Goal: Task Accomplishment & Management: Complete application form

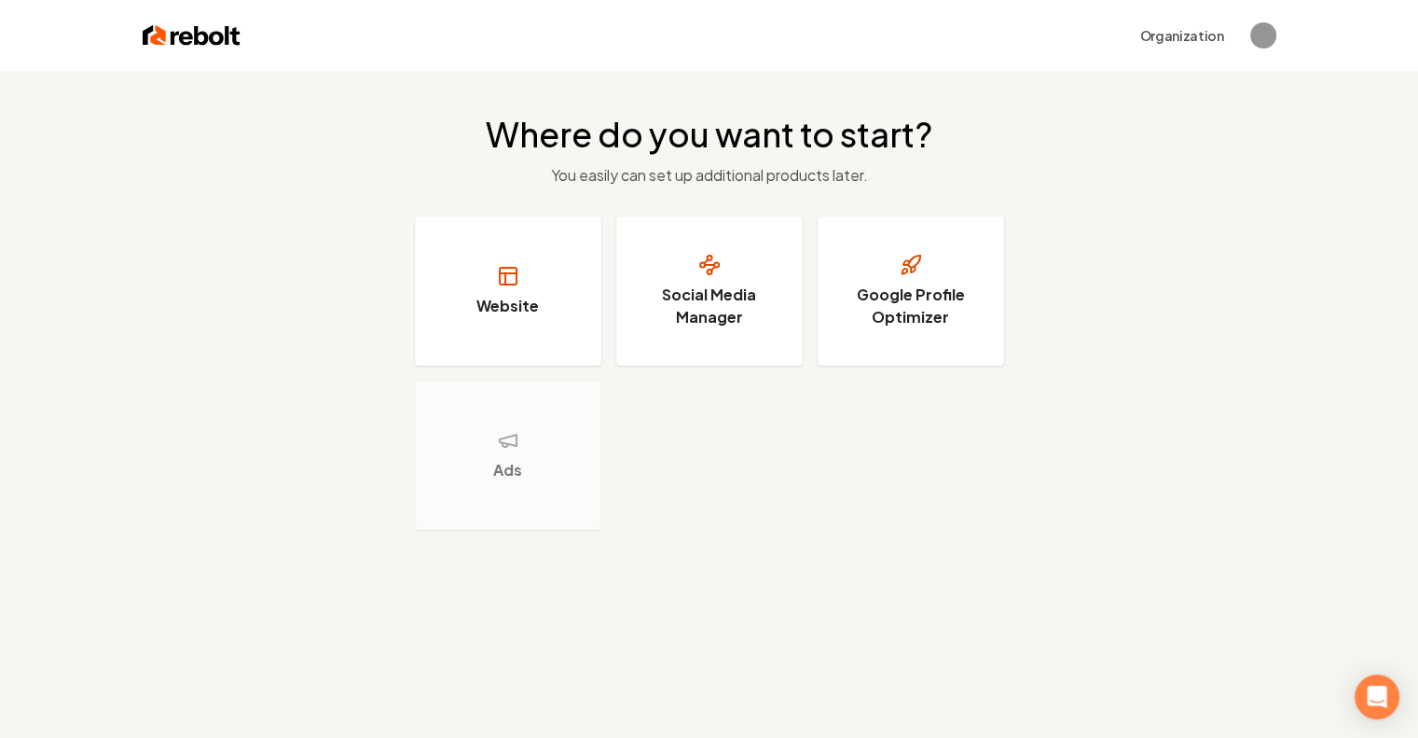
click at [697, 334] on button "Social Media Manager" at bounding box center [709, 290] width 186 height 149
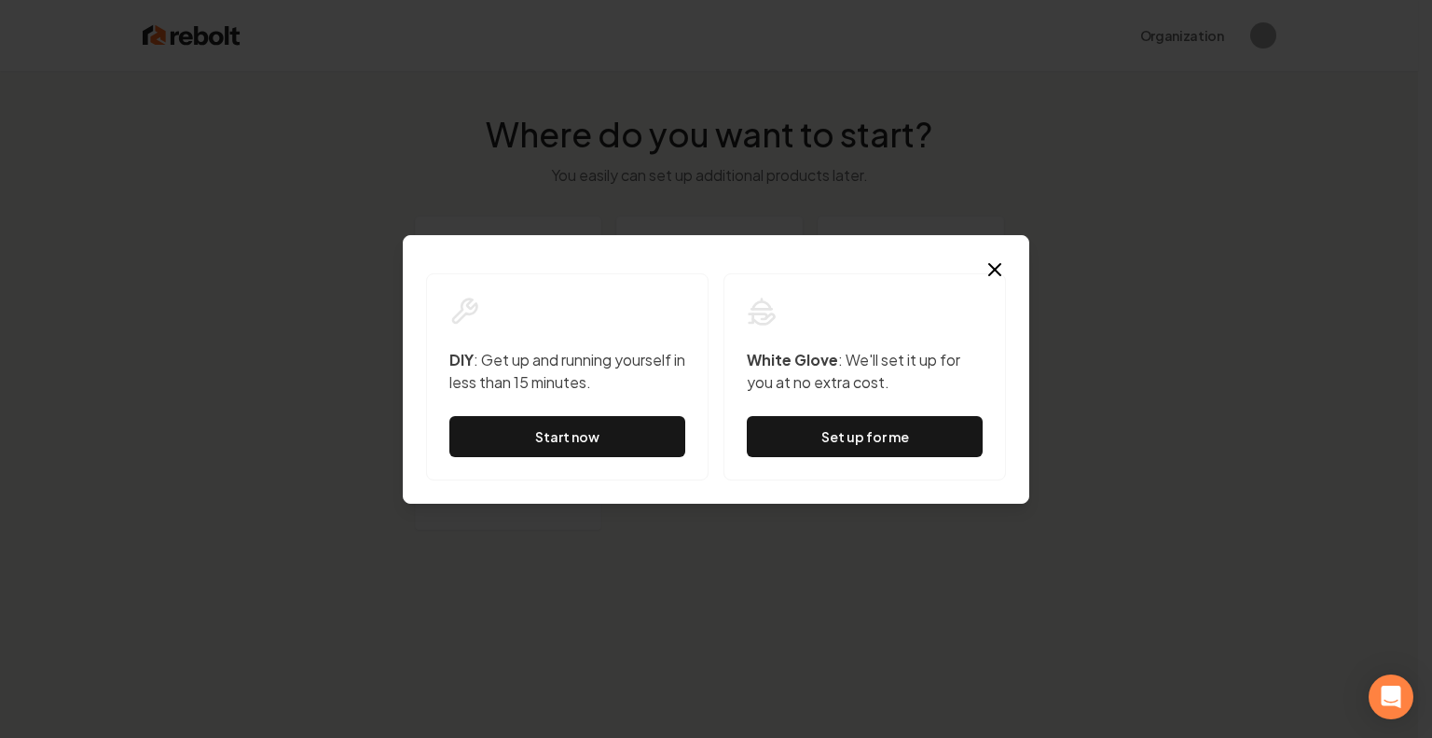
click at [1018, 268] on div "Dialog DIY : Get up and running yourself in less than 15 minutes. Start now Whi…" at bounding box center [716, 369] width 627 height 269
click at [1007, 263] on div "Dialog DIY : Get up and running yourself in less than 15 minutes. Start now Whi…" at bounding box center [716, 369] width 627 height 269
click at [995, 270] on icon "button" at bounding box center [994, 269] width 11 height 11
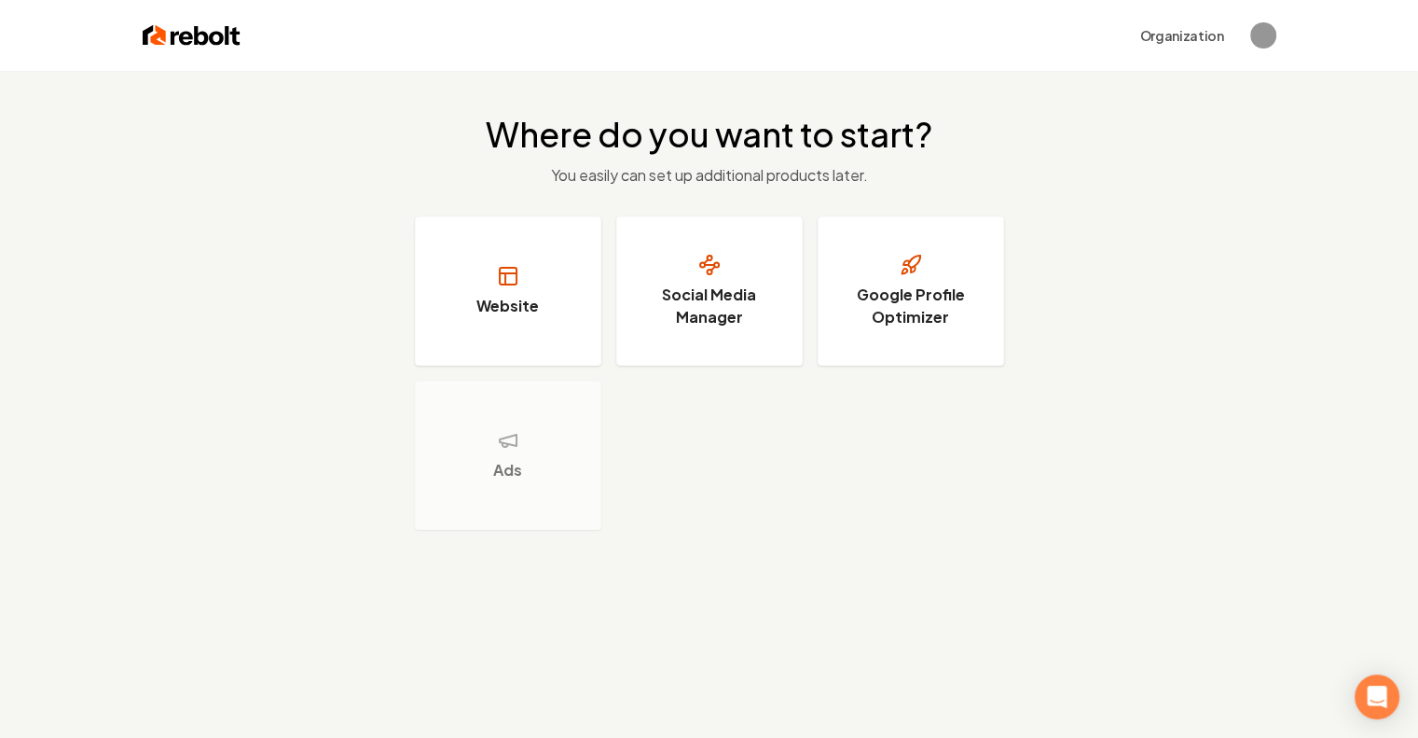
click at [766, 286] on h3 "Social Media Manager" at bounding box center [710, 305] width 140 height 45
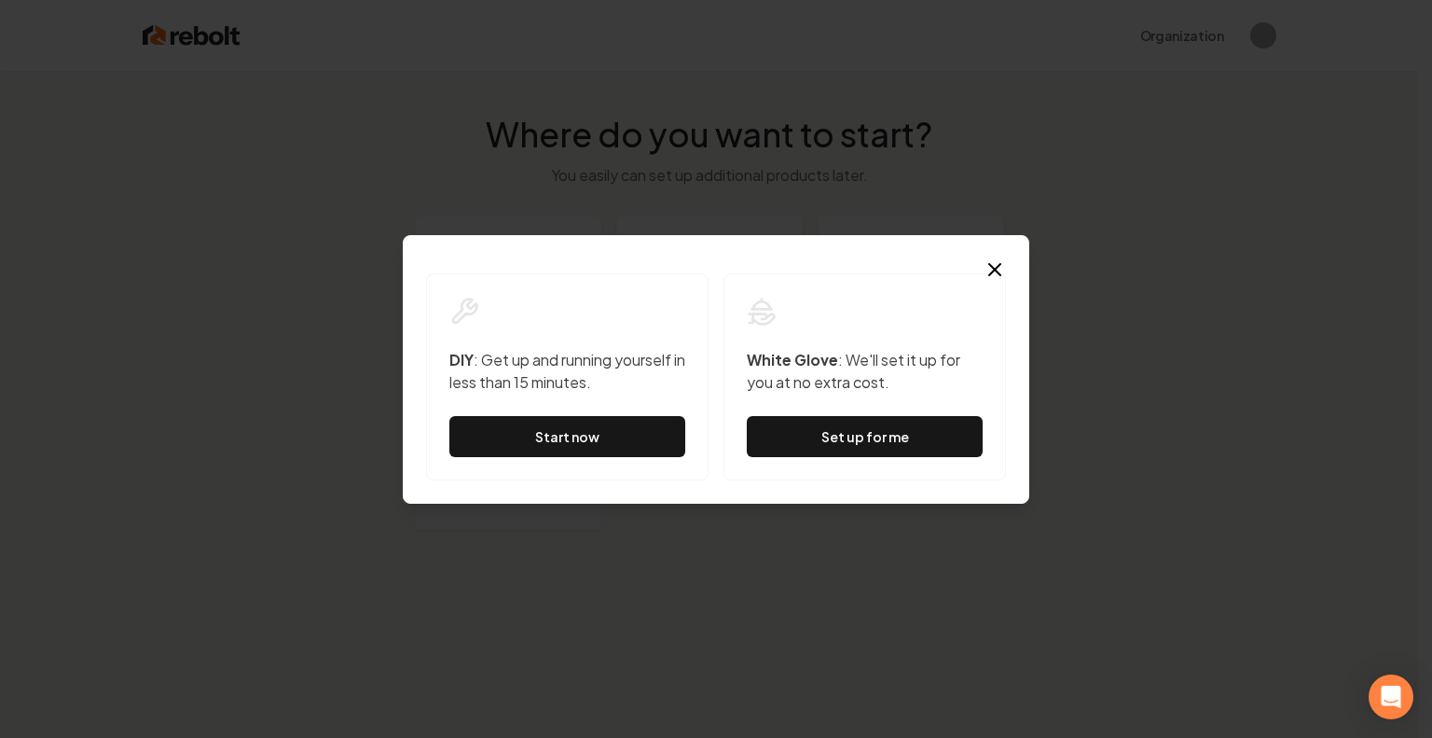
click at [584, 431] on link "Start now" at bounding box center [567, 436] width 236 height 41
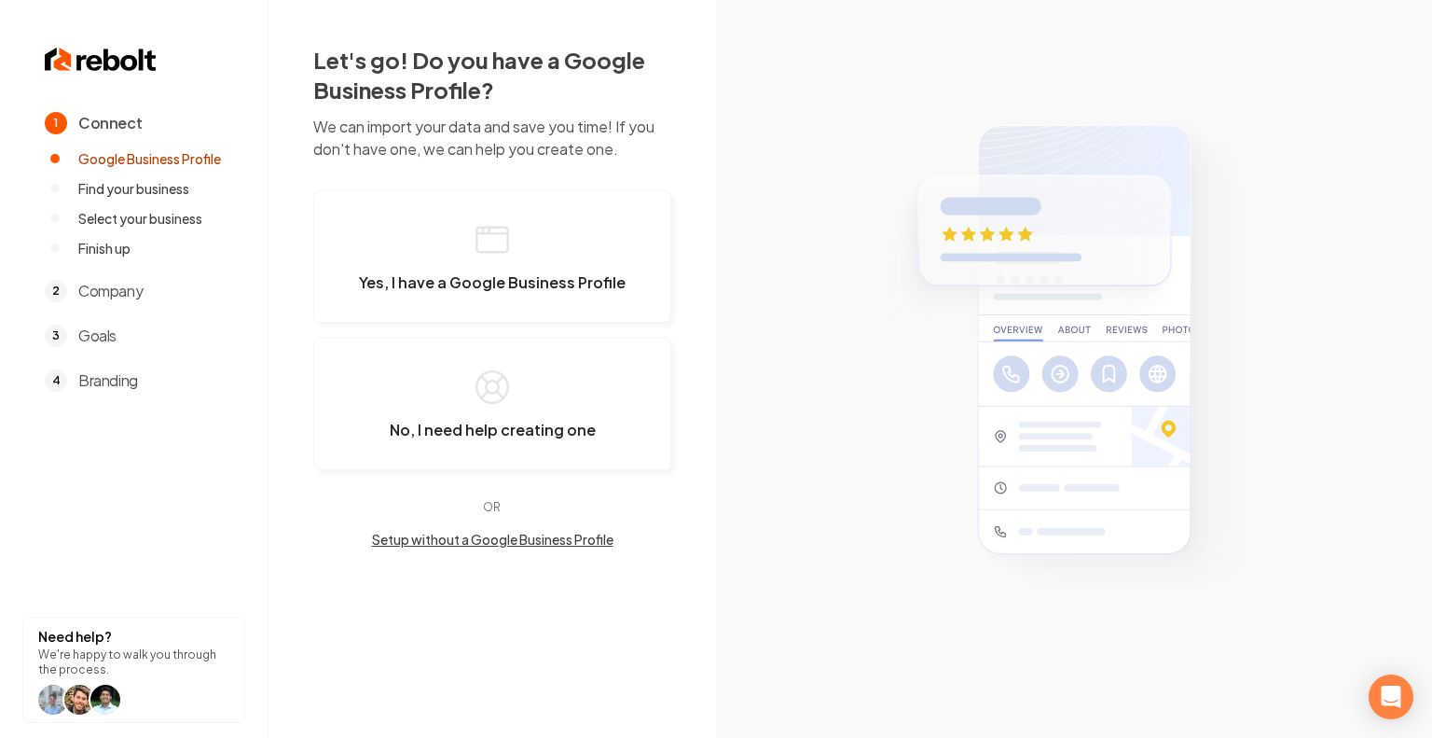
click at [620, 286] on span "Yes, I have a Google Business Profile" at bounding box center [492, 282] width 267 height 19
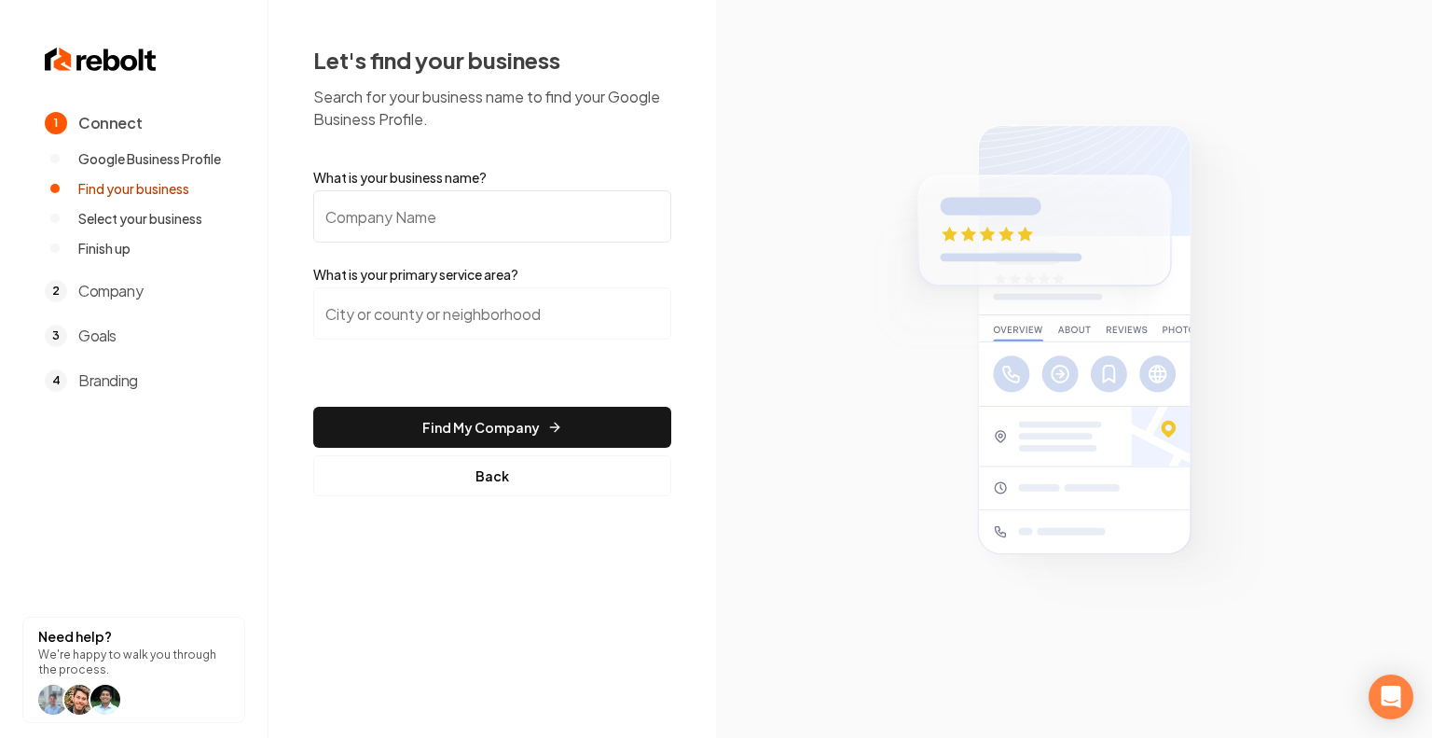
click at [478, 216] on input "What is your business name?" at bounding box center [492, 216] width 358 height 52
type input "Next Level Garage Shelving"
click at [507, 429] on button "Find My Company" at bounding box center [492, 427] width 358 height 41
click at [498, 334] on input "search" at bounding box center [492, 313] width 358 height 52
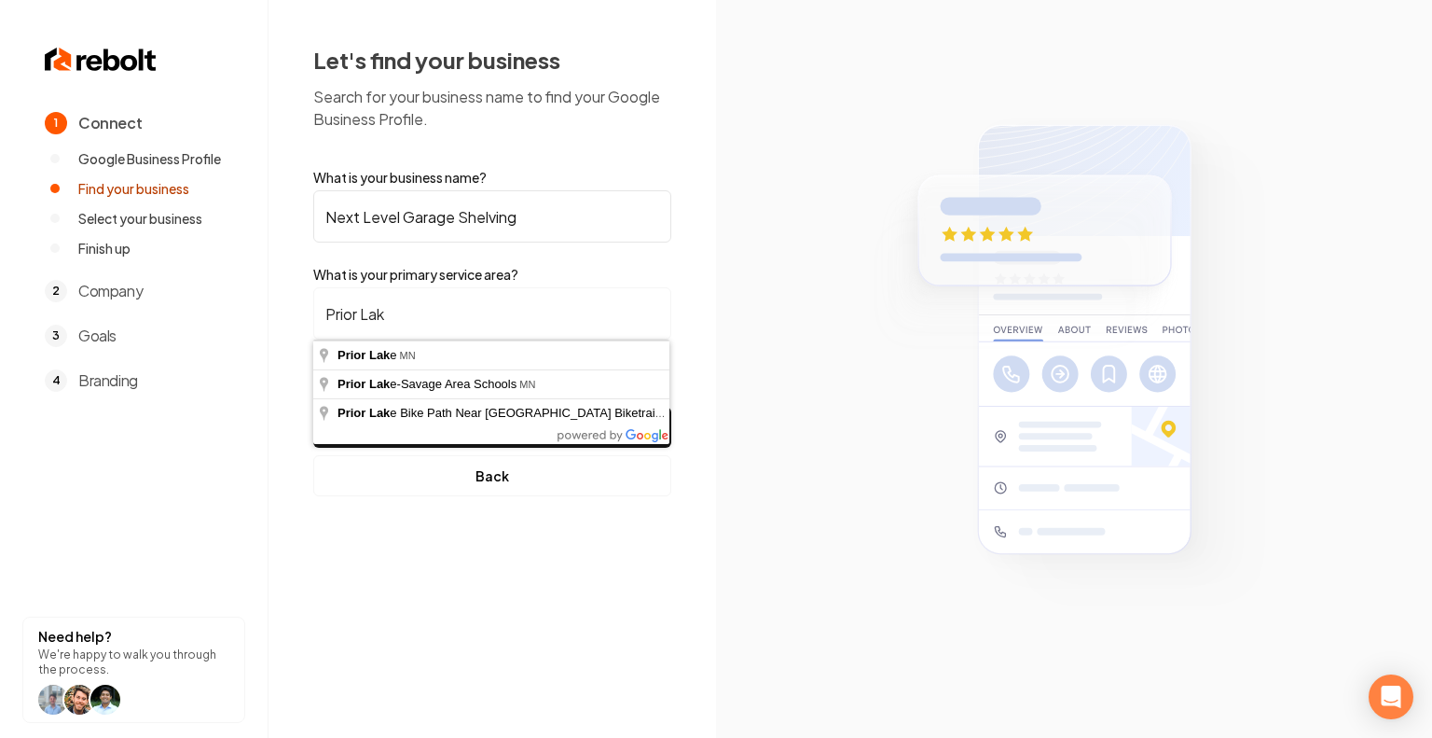
type input "[GEOGRAPHIC_DATA], [GEOGRAPHIC_DATA]"
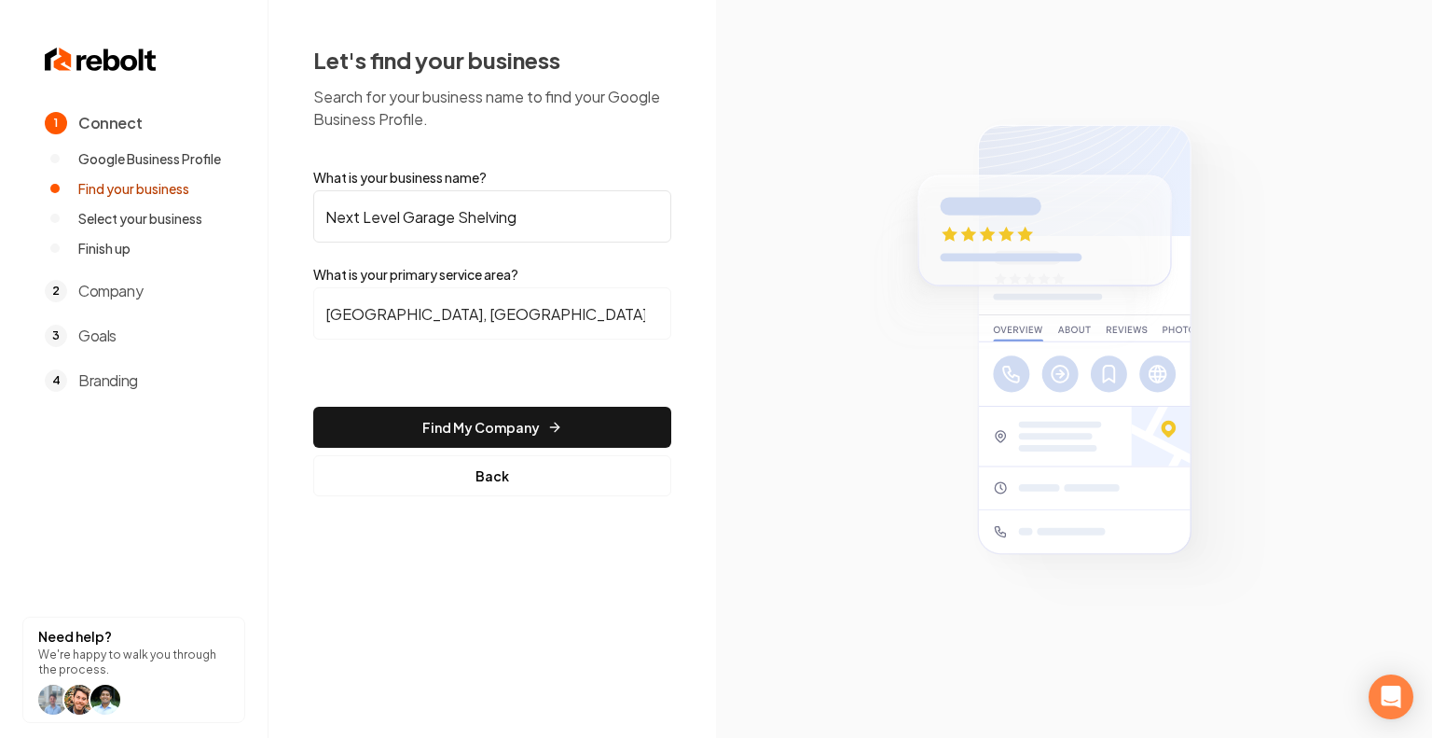
click at [508, 413] on button "Find My Company" at bounding box center [492, 427] width 358 height 41
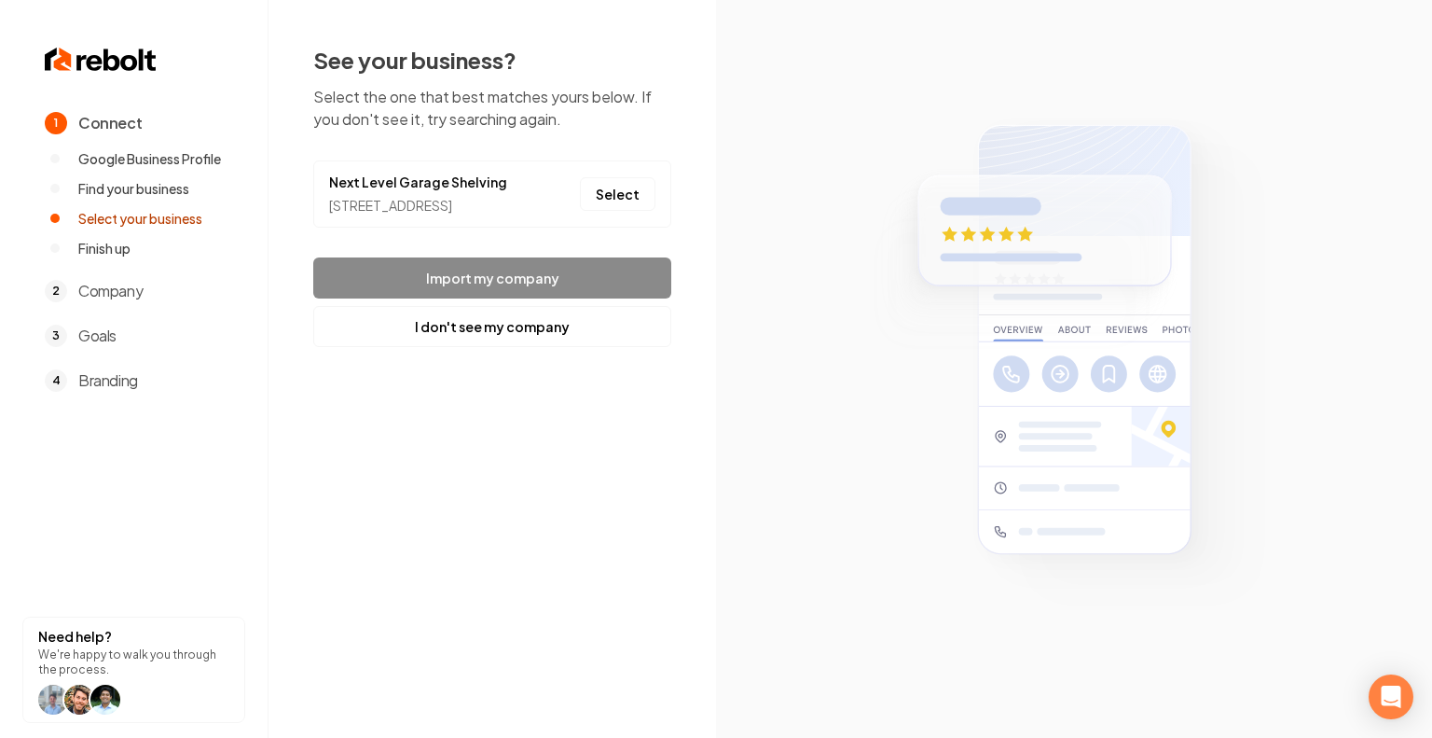
click at [604, 204] on button "Select" at bounding box center [618, 194] width 76 height 34
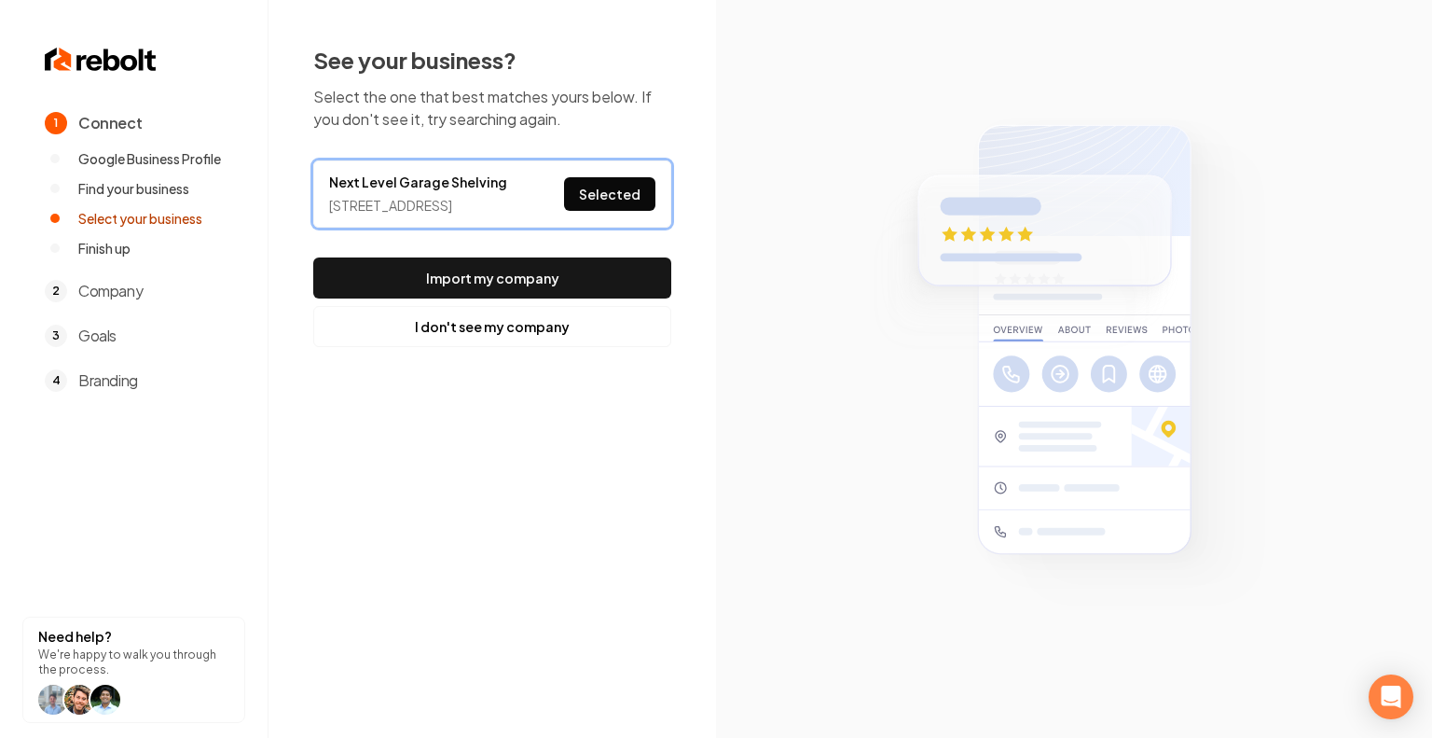
click at [548, 297] on button "Import my company" at bounding box center [492, 277] width 358 height 41
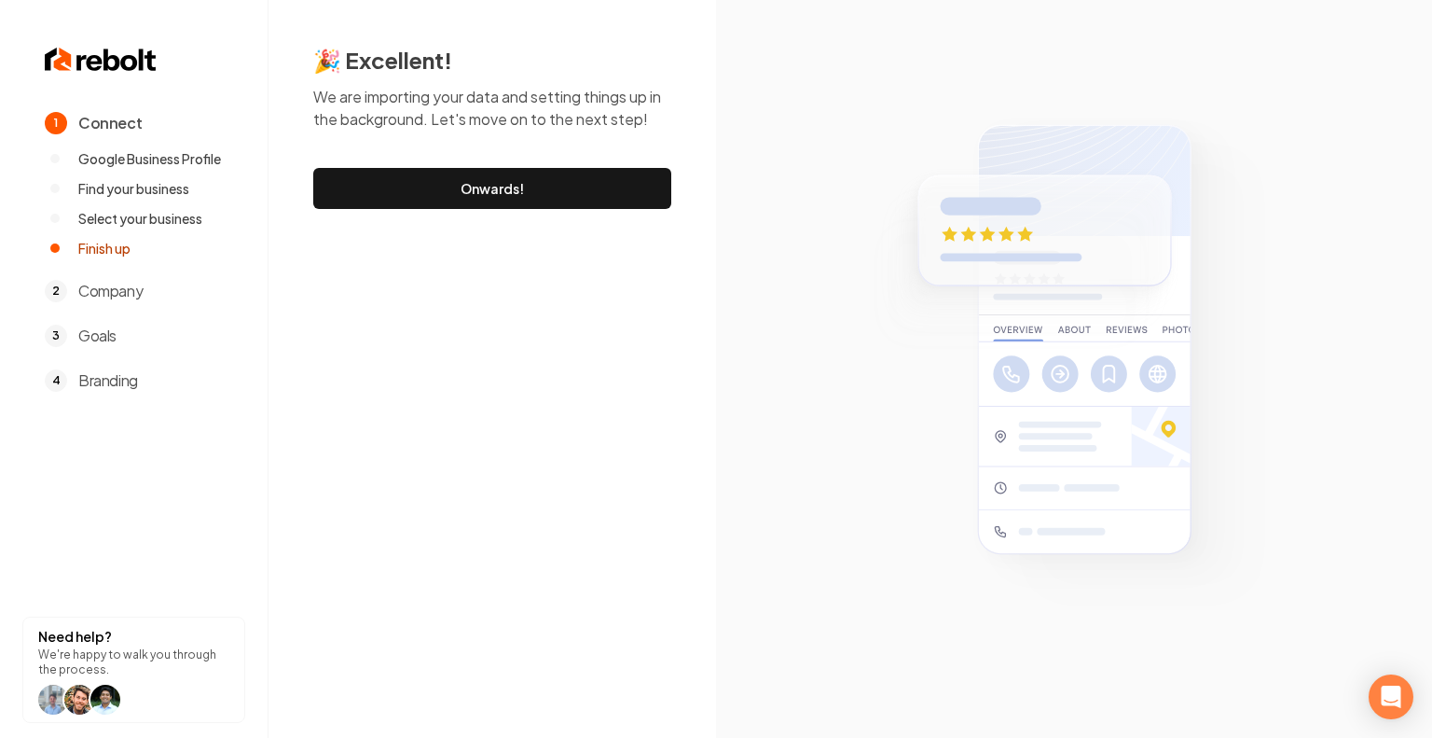
click at [508, 184] on link "Onwards!" at bounding box center [492, 188] width 358 height 41
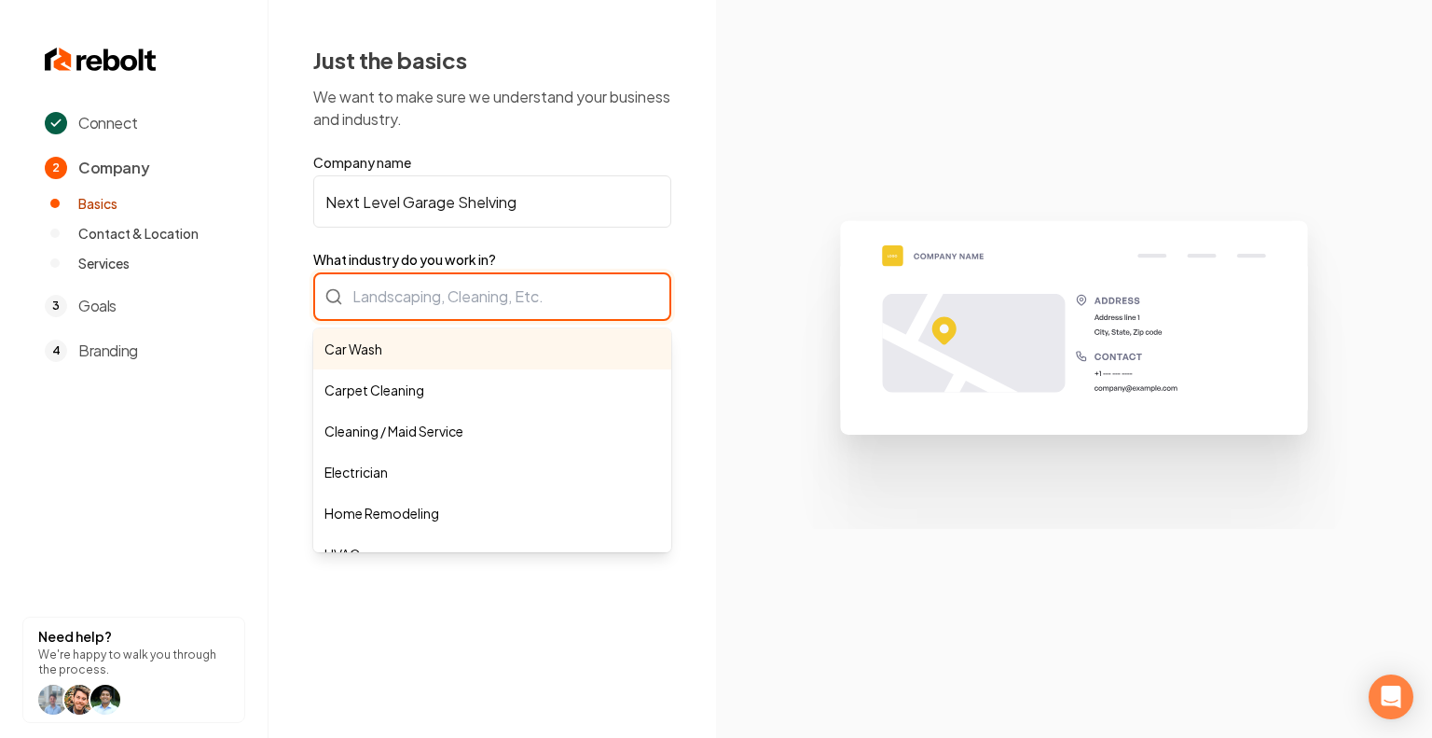
click at [507, 294] on div "Car Wash Carpet Cleaning Cleaning / Maid Service Electrician Home Remodeling HV…" at bounding box center [492, 296] width 358 height 48
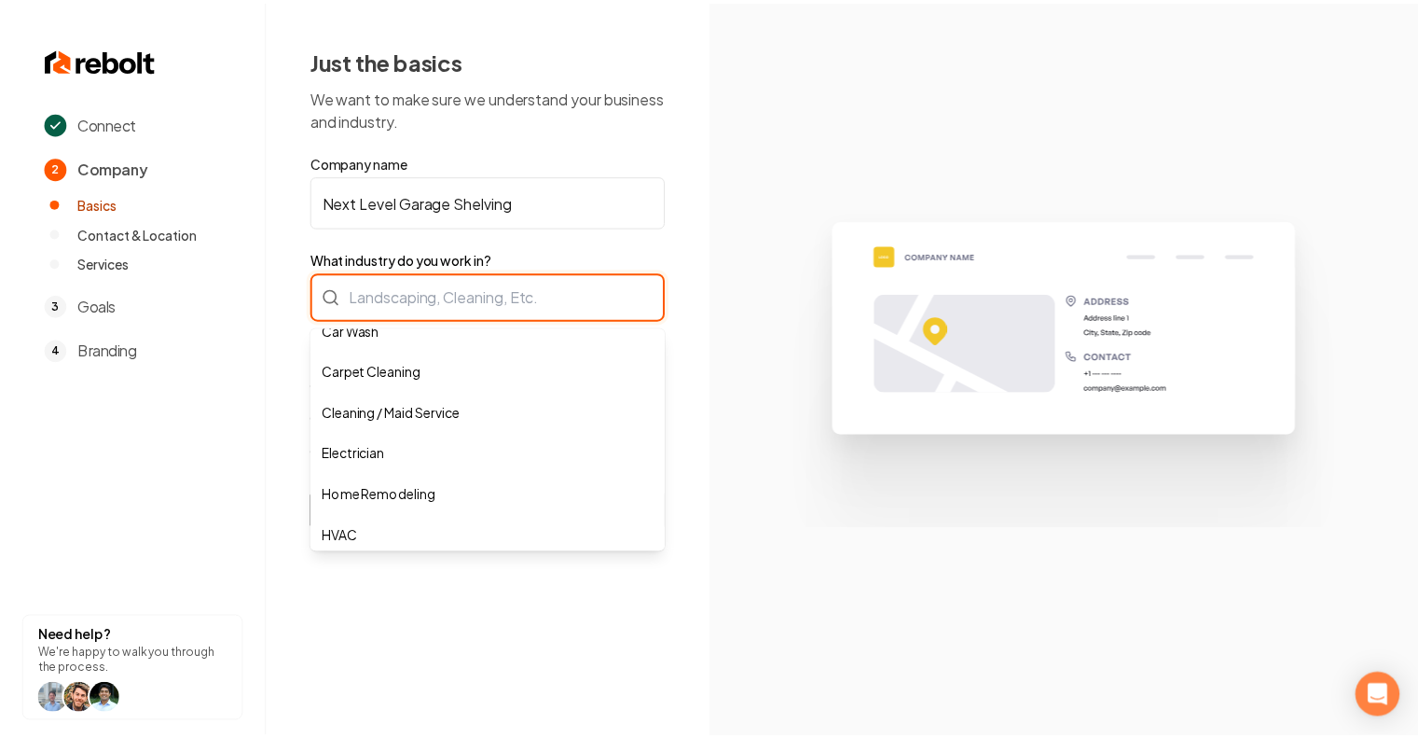
scroll to position [18, 0]
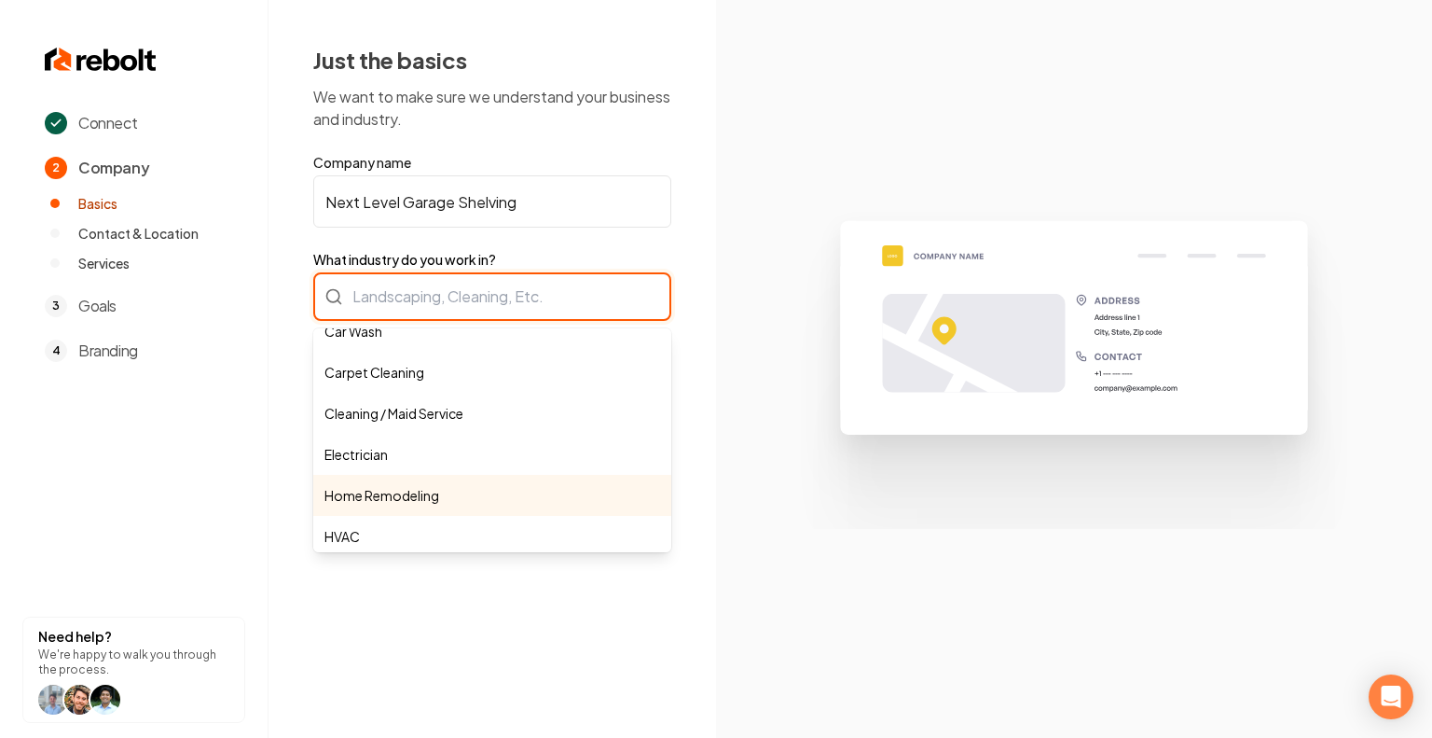
type input "Home Remodeling"
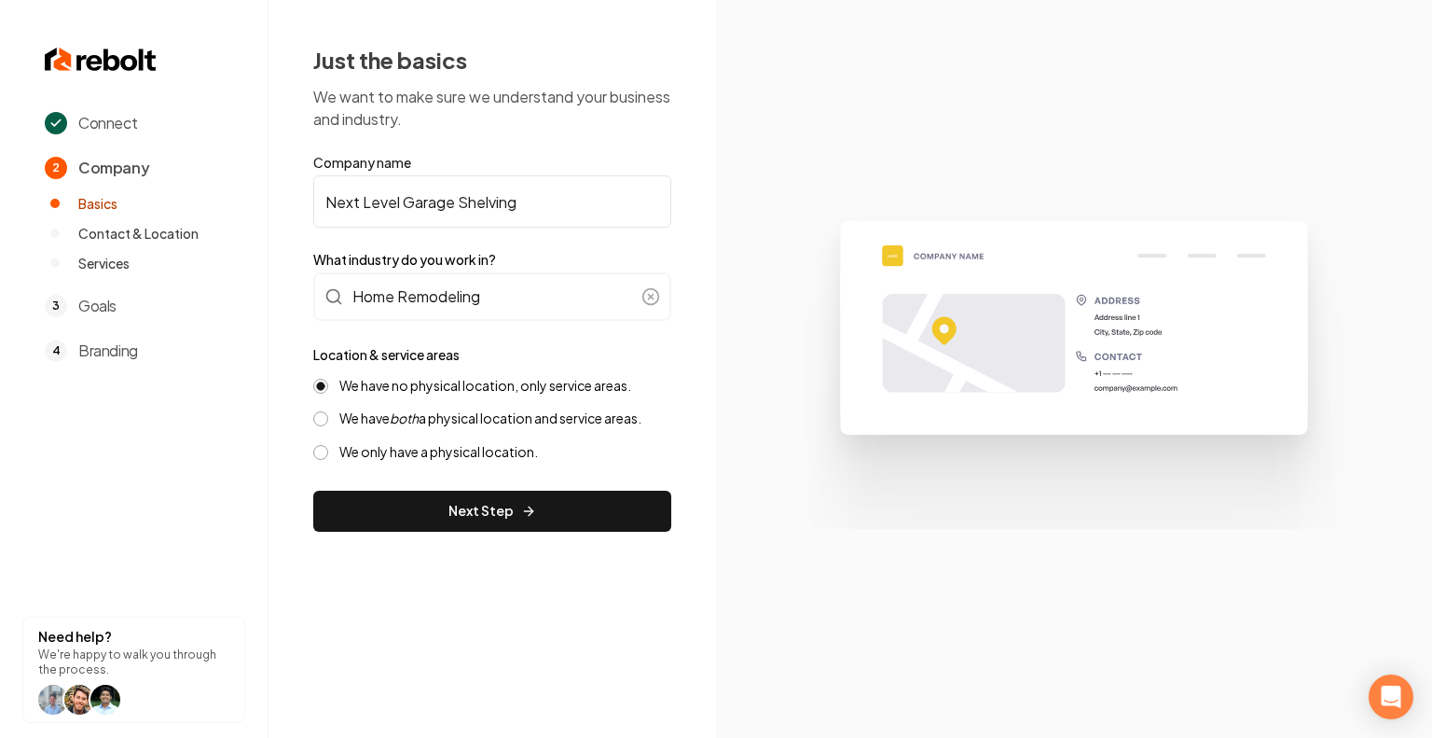
click at [508, 507] on button "Next Step" at bounding box center [492, 510] width 358 height 41
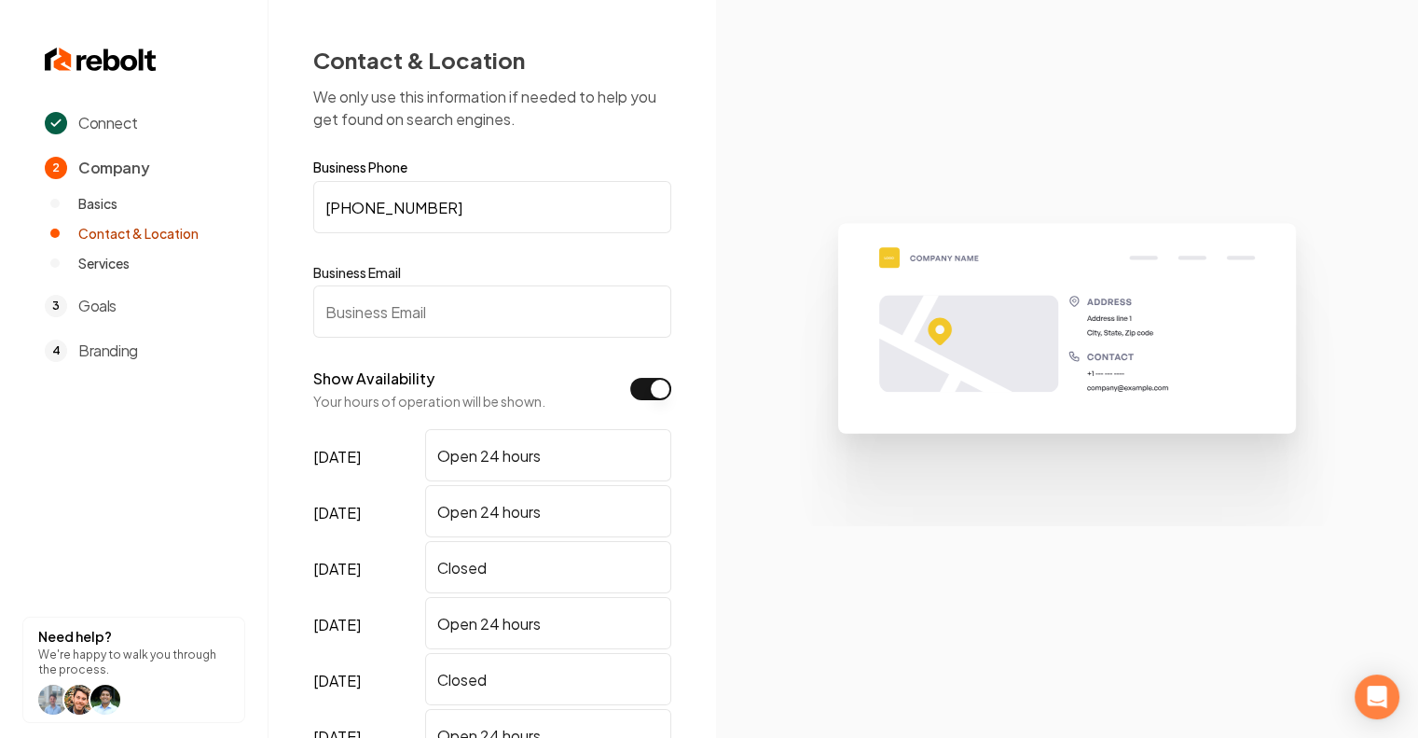
click at [461, 315] on input "Business Email" at bounding box center [492, 311] width 358 height 52
type input "[EMAIL_ADDRESS][DOMAIN_NAME]"
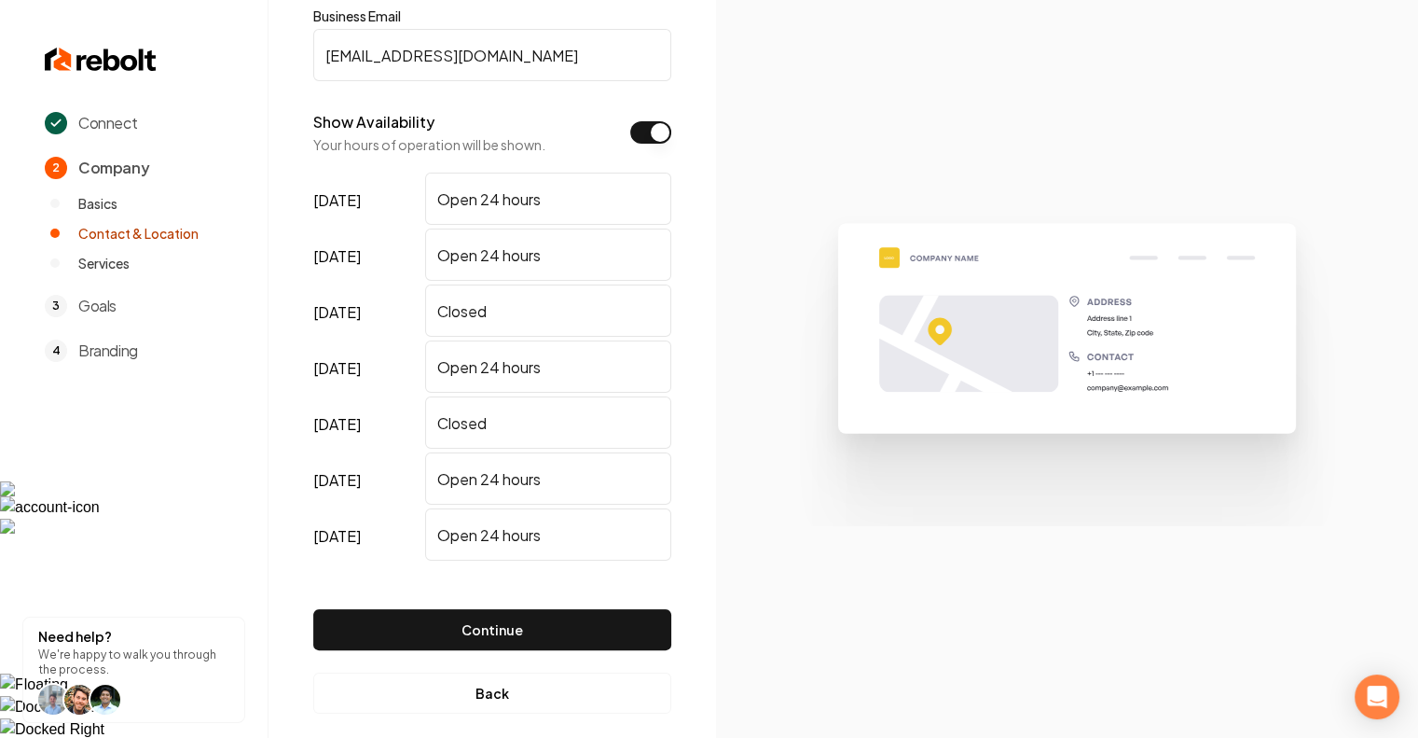
scroll to position [267, 0]
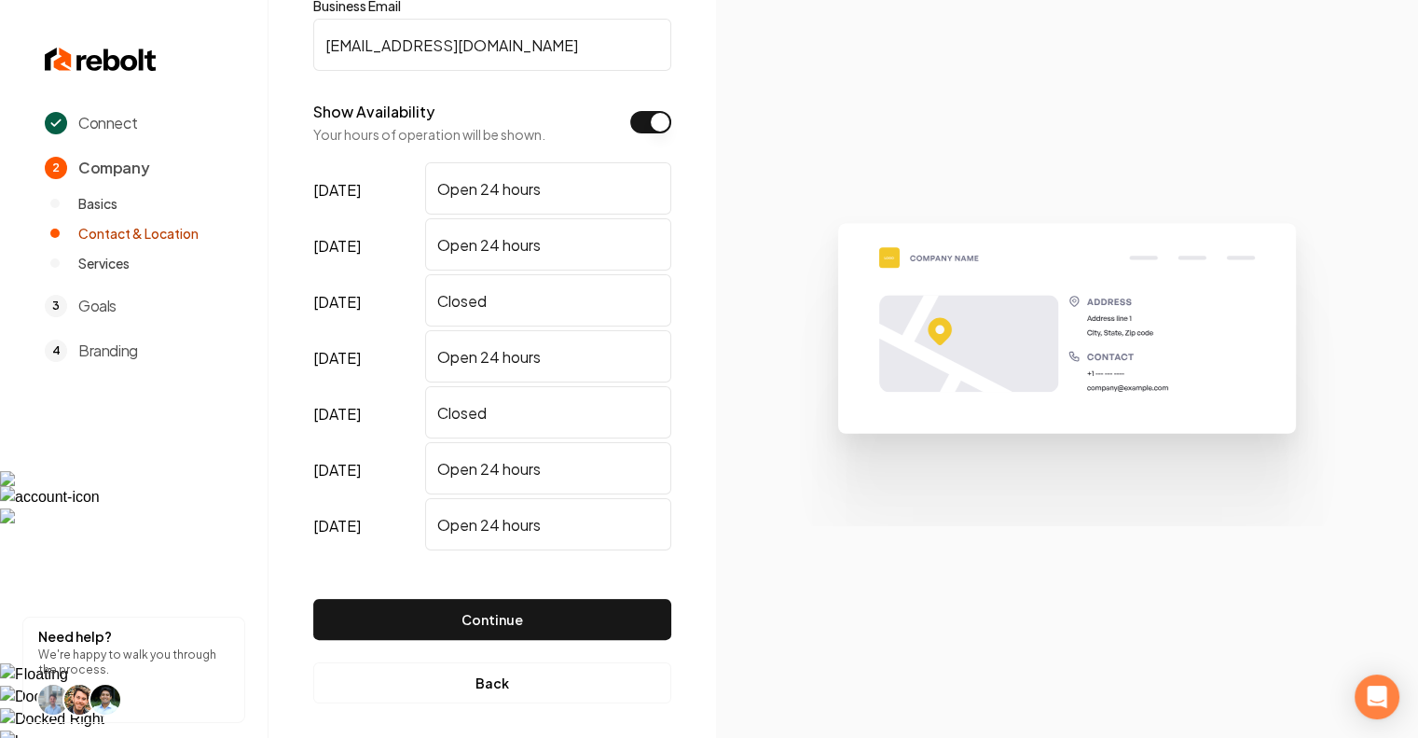
click at [520, 308] on input "Closed" at bounding box center [548, 300] width 246 height 52
click at [510, 620] on button "Continue" at bounding box center [492, 619] width 358 height 41
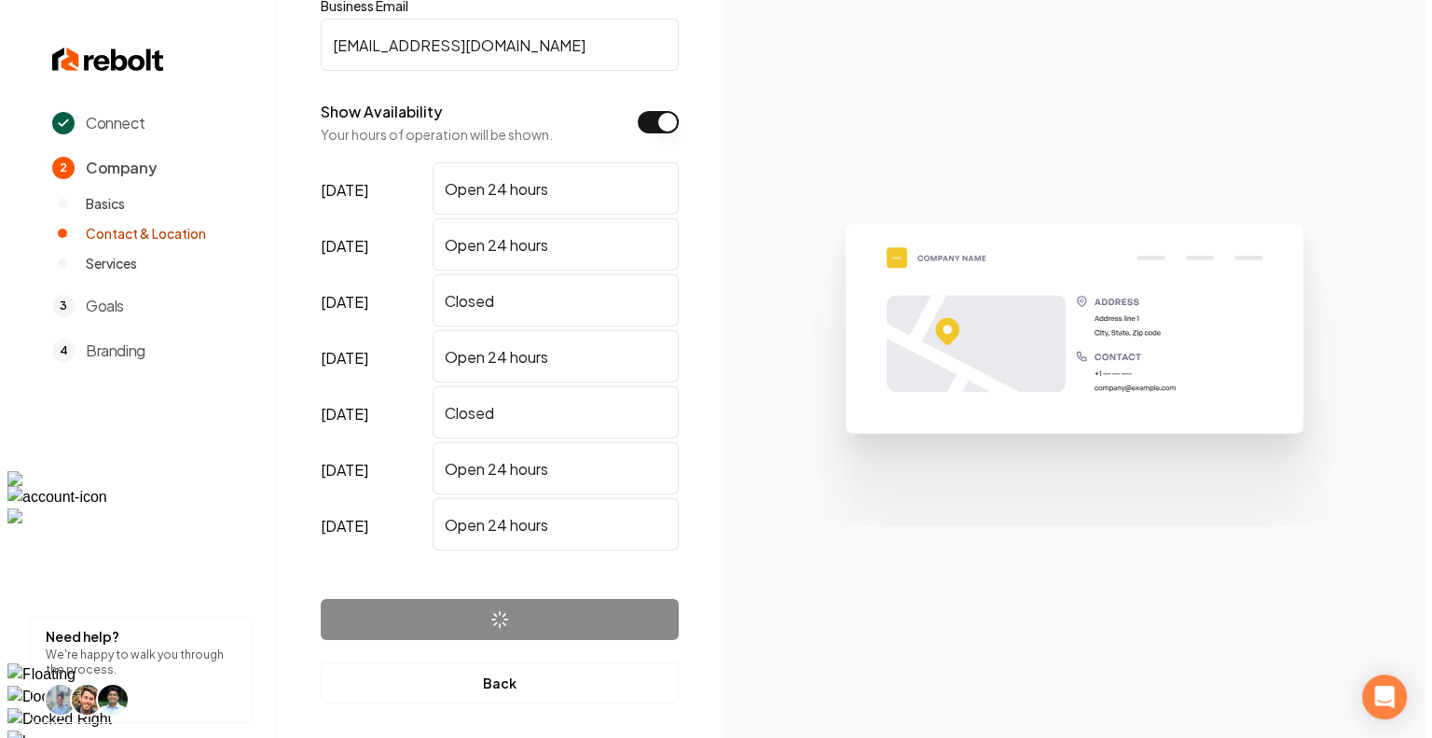
scroll to position [0, 0]
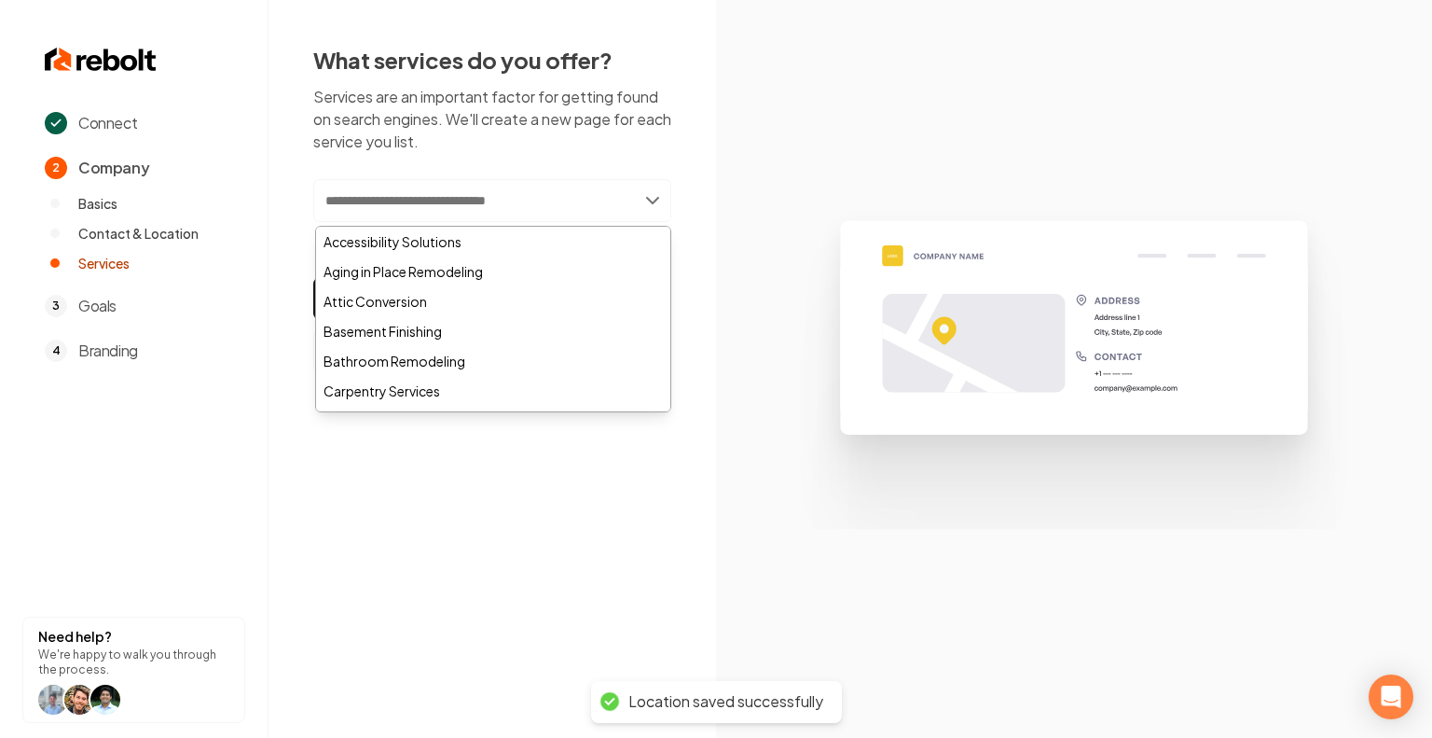
click at [510, 197] on input "text" at bounding box center [492, 200] width 358 height 43
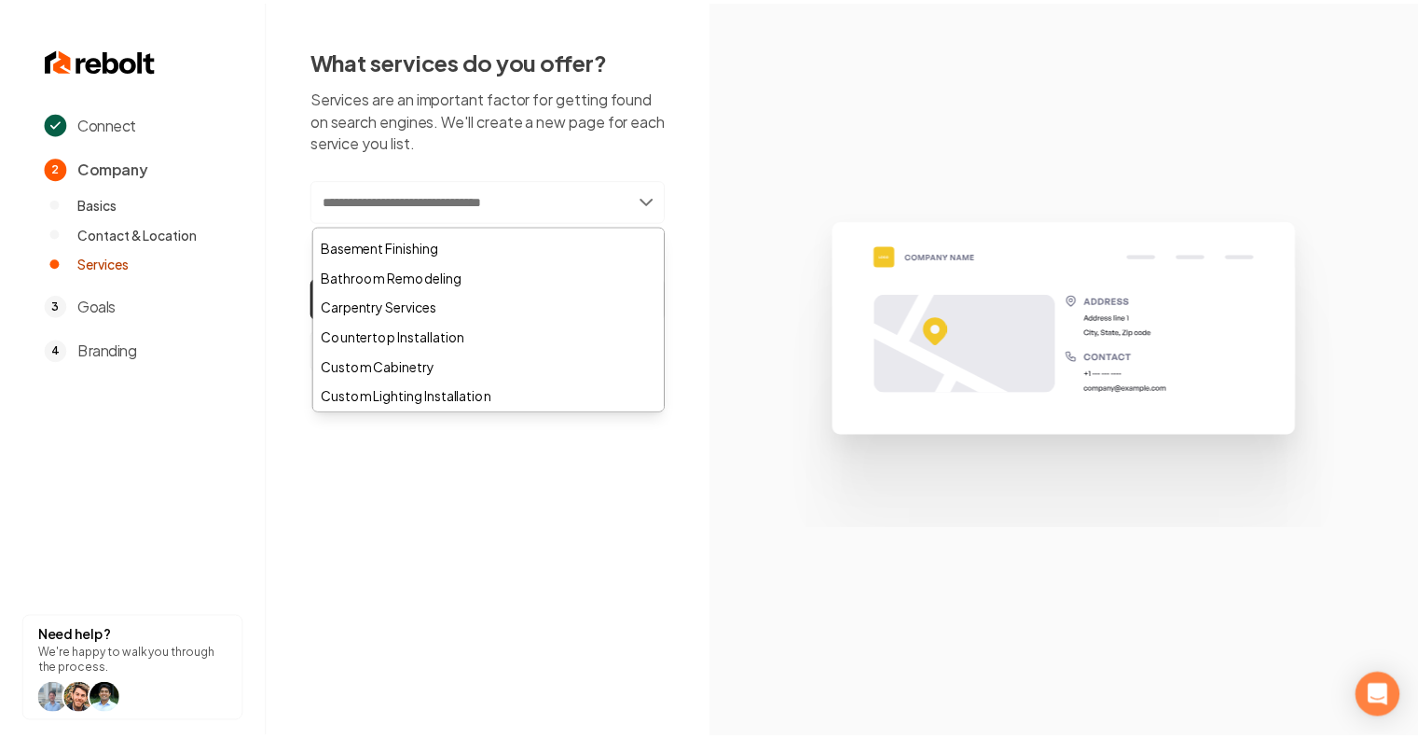
scroll to position [89, 0]
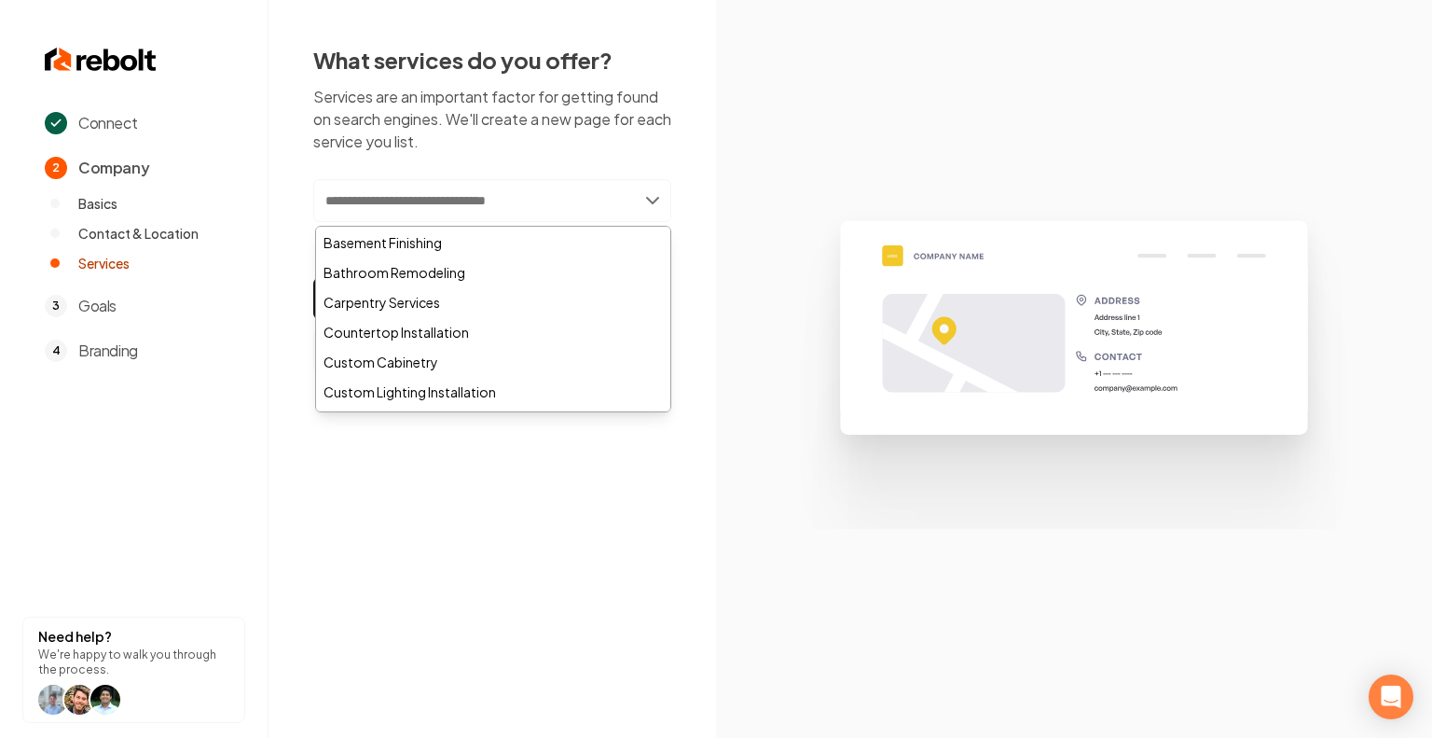
click at [437, 294] on div "Carpentry Services" at bounding box center [493, 302] width 354 height 30
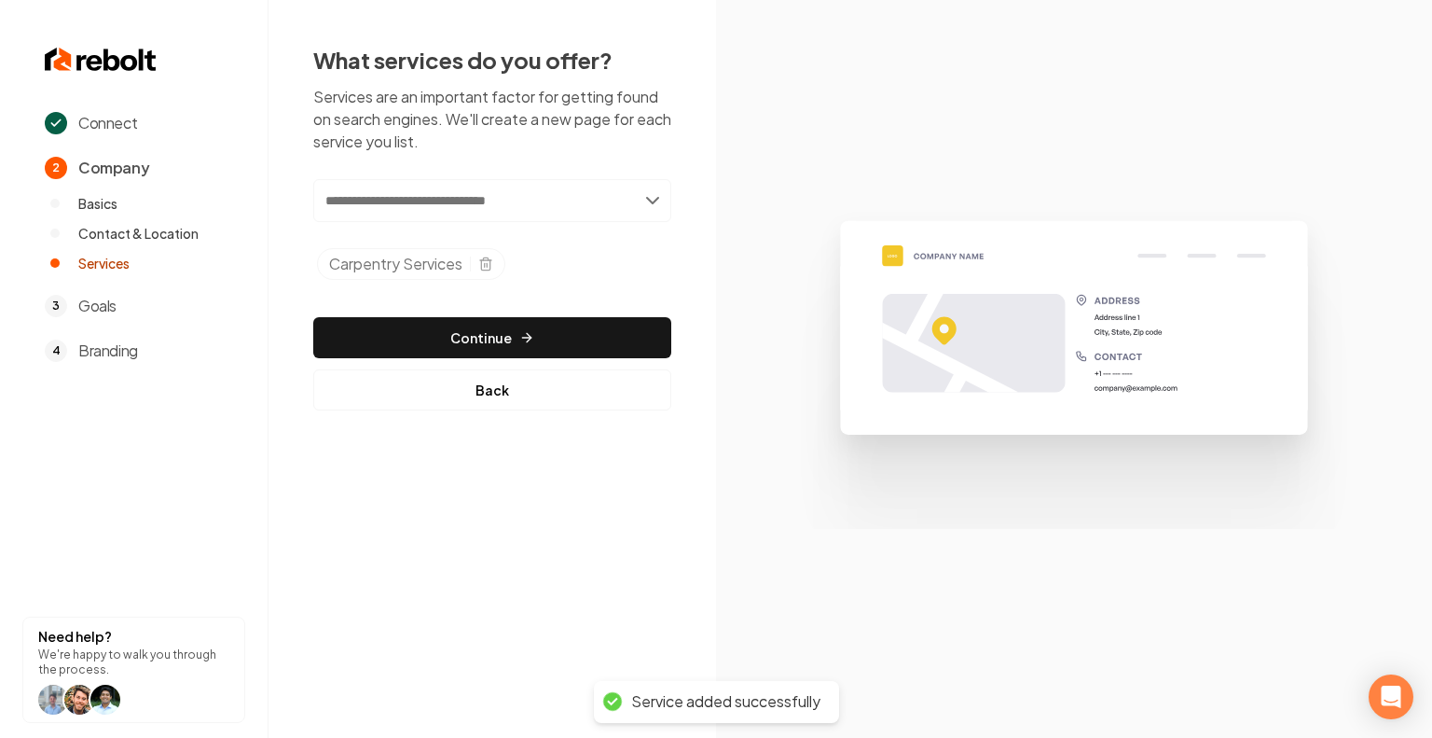
click at [515, 203] on input "text" at bounding box center [492, 200] width 358 height 43
click at [302, 177] on div "What services do you offer? Services are an important factor for getting found …" at bounding box center [493, 227] width 448 height 455
click at [139, 45] on img at bounding box center [101, 60] width 112 height 30
click at [119, 55] on img at bounding box center [101, 60] width 112 height 30
click at [94, 71] on img at bounding box center [101, 60] width 112 height 30
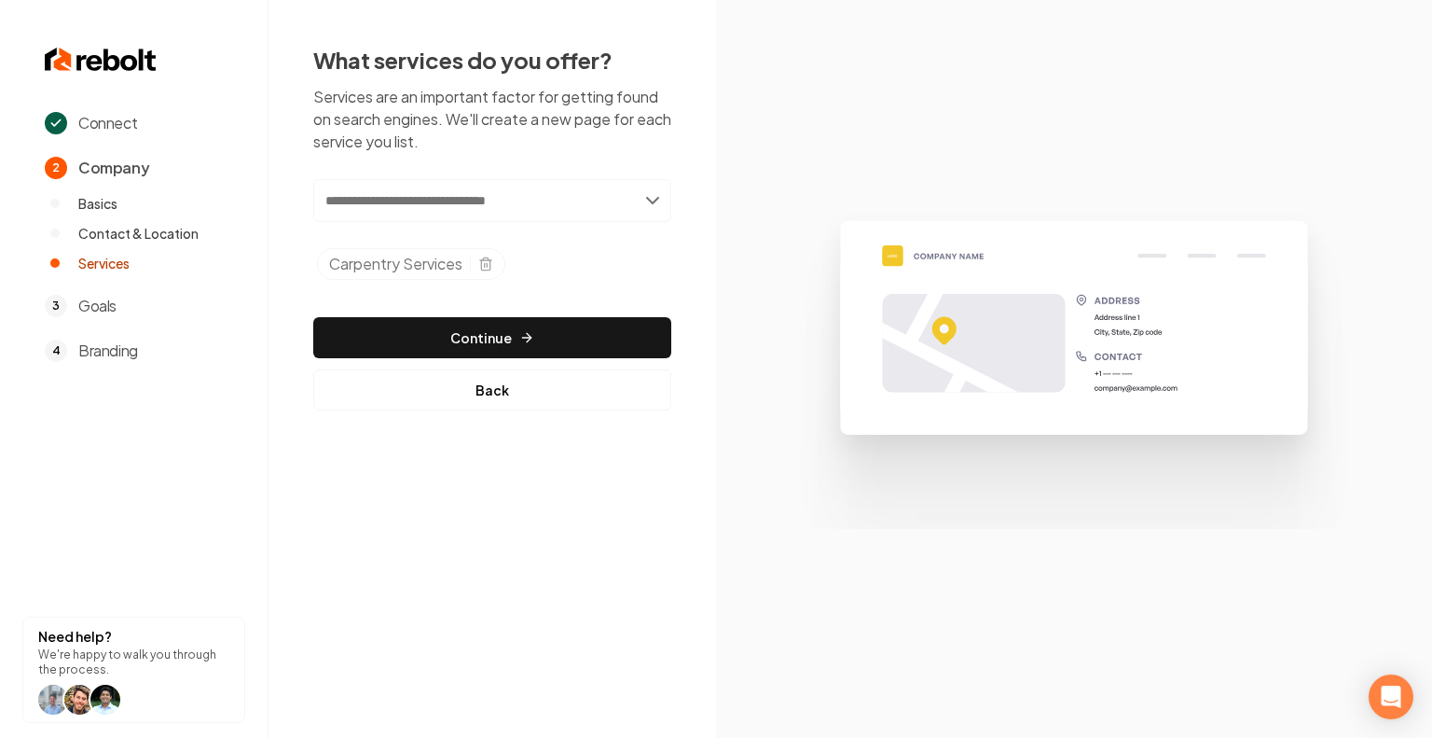
click at [82, 59] on img at bounding box center [101, 60] width 112 height 30
click at [502, 394] on button "Back" at bounding box center [492, 389] width 358 height 41
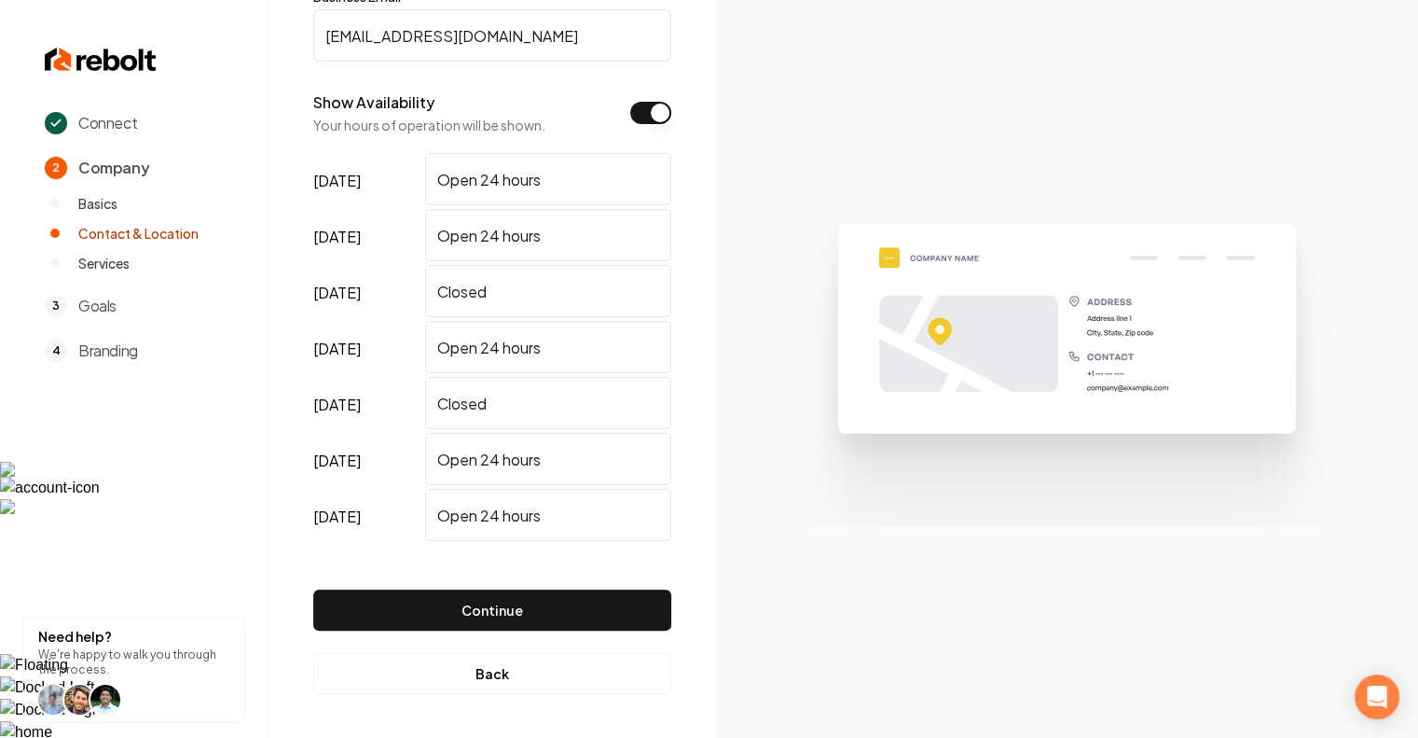
scroll to position [0, 0]
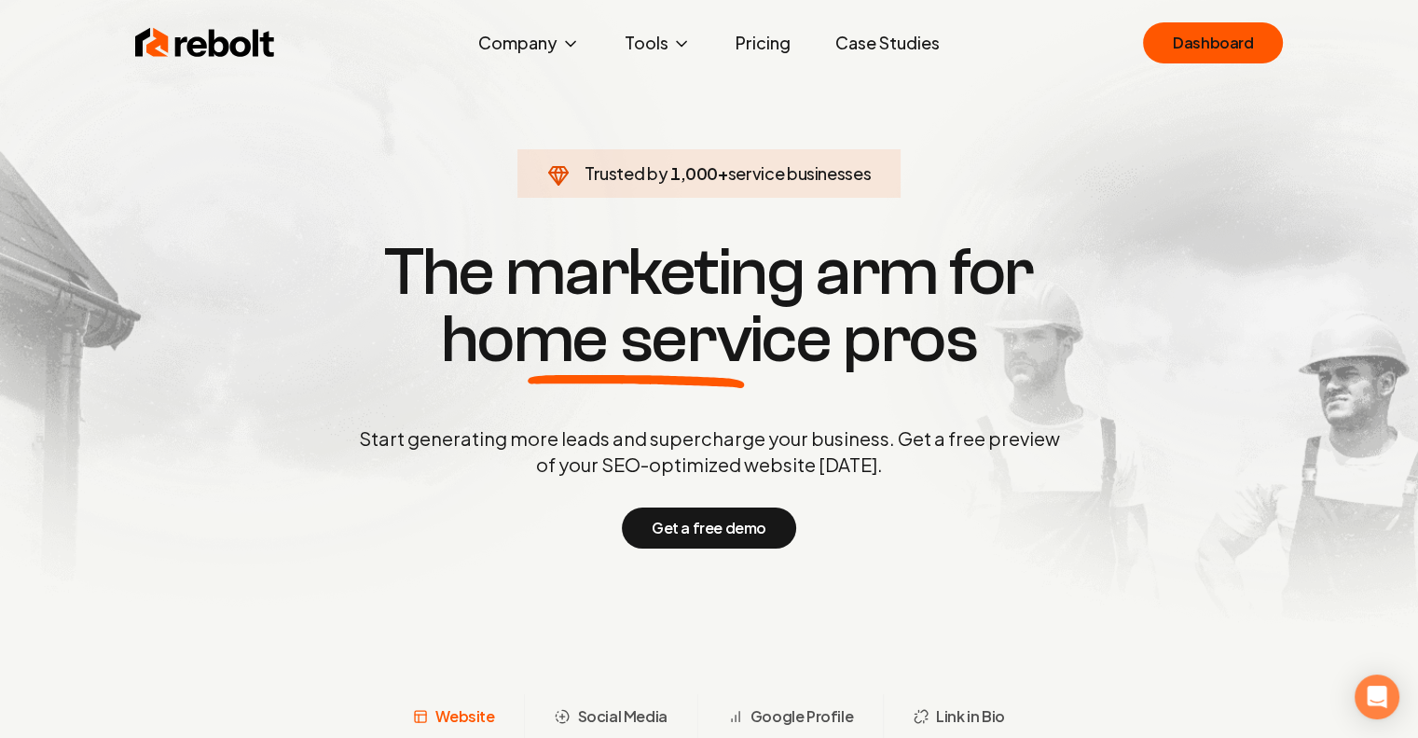
click at [1249, 62] on link "Dashboard" at bounding box center [1213, 42] width 140 height 41
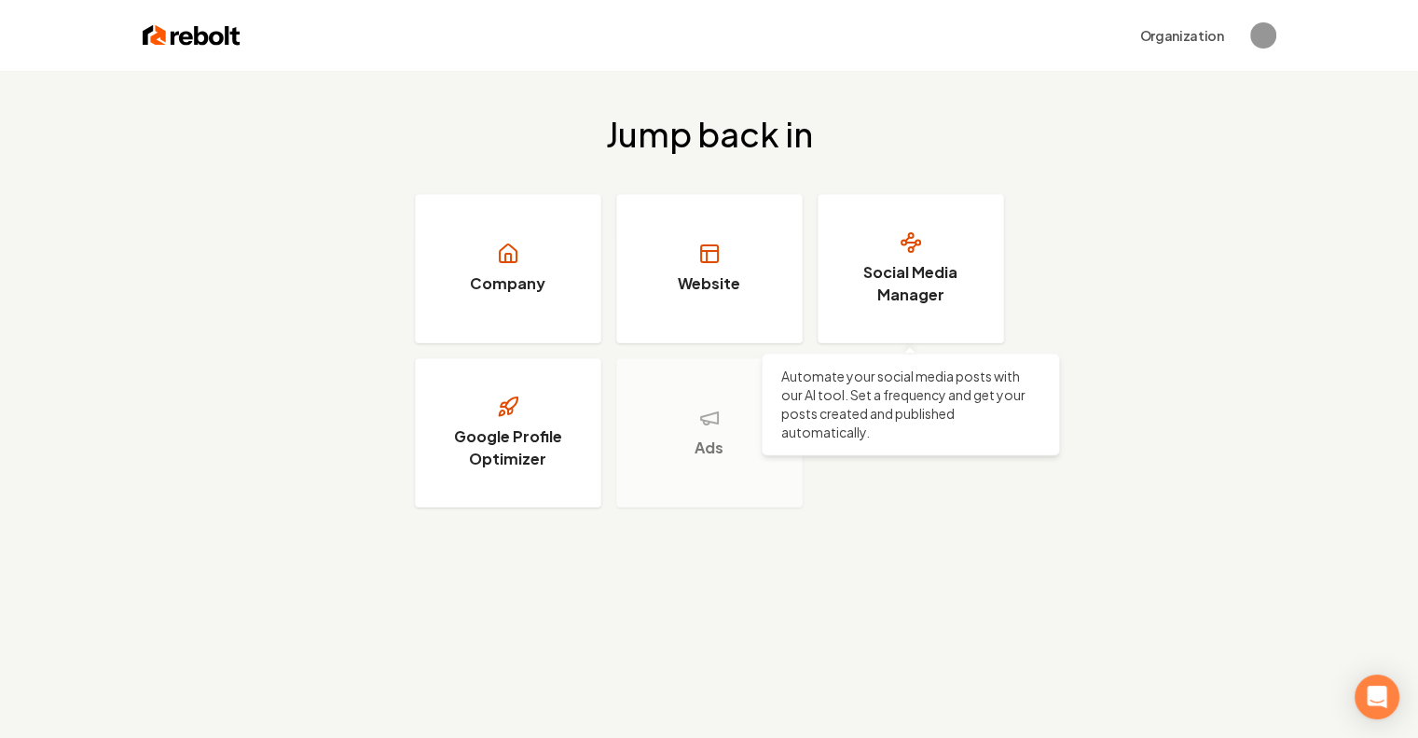
click at [929, 295] on h3 "Social Media Manager" at bounding box center [911, 283] width 140 height 45
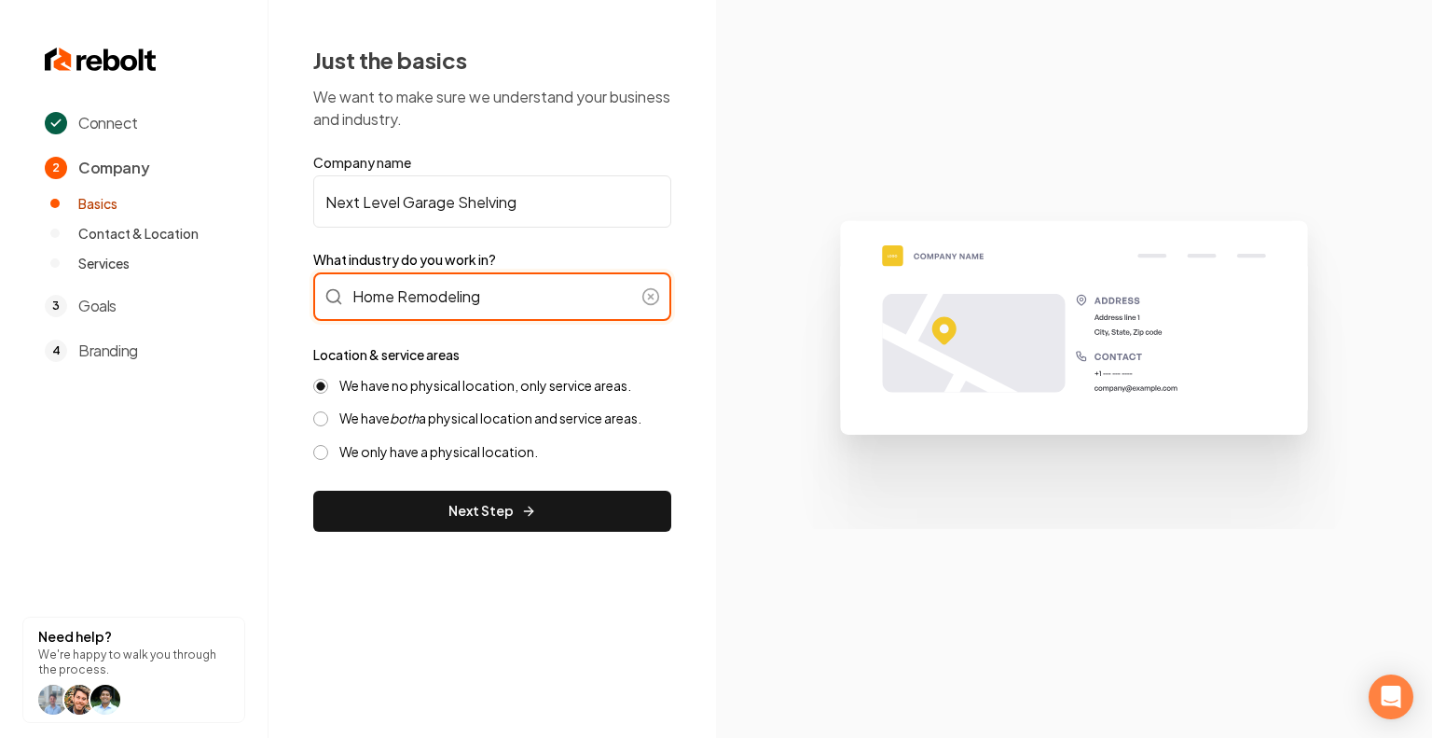
type input "Home Remodeling"
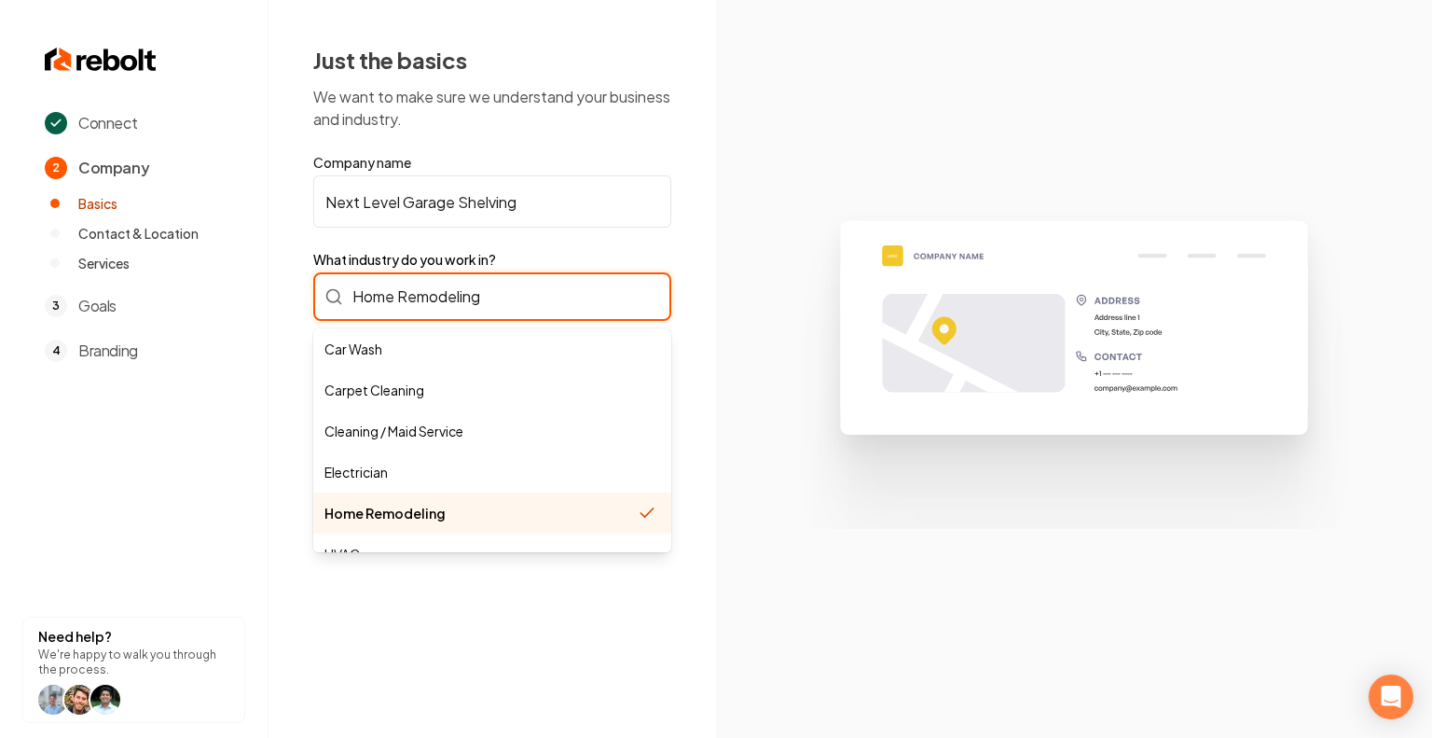
drag, startPoint x: 599, startPoint y: 306, endPoint x: 328, endPoint y: 294, distance: 270.7
click at [328, 294] on div "Home Remodeling Car Wash Carpet Cleaning Cleaning / Maid Service Electrician Ho…" at bounding box center [492, 296] width 358 height 48
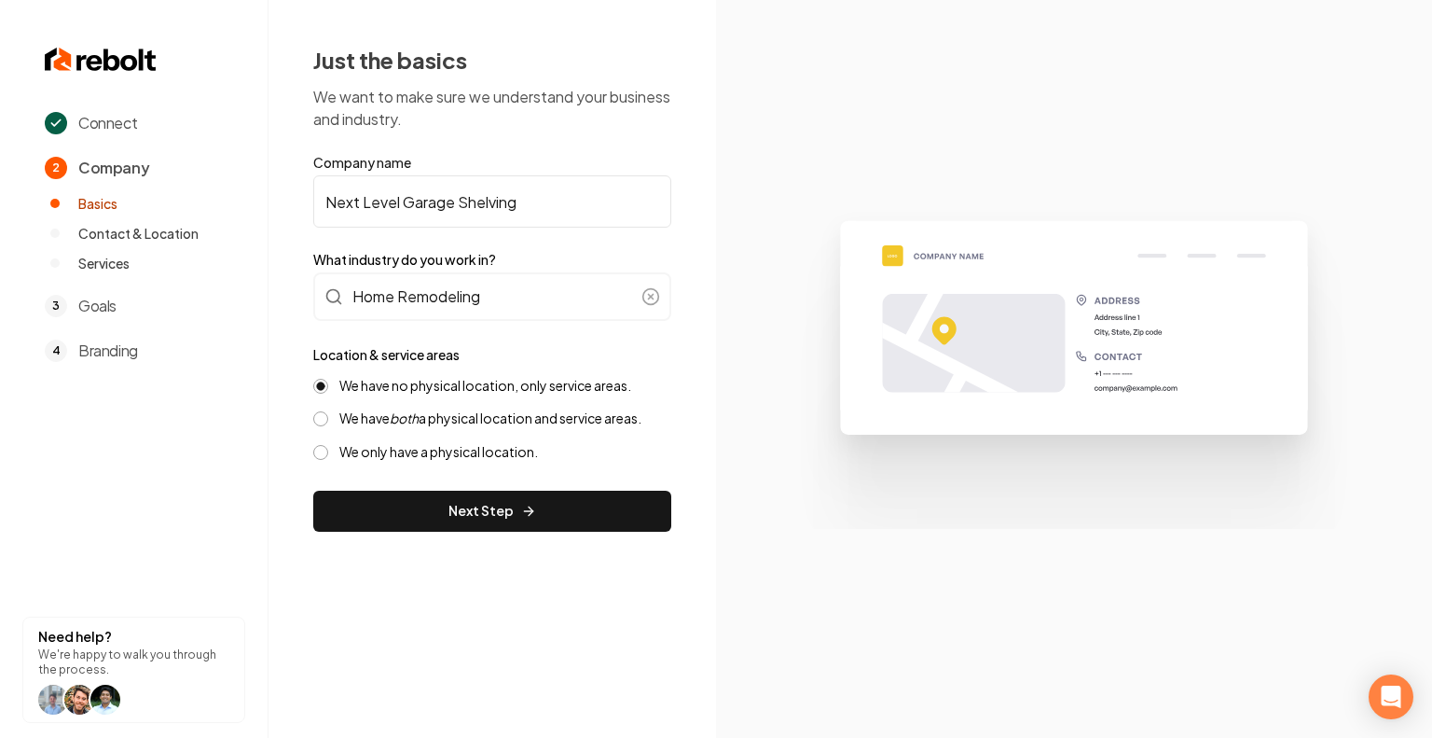
click at [507, 508] on button "Next Step" at bounding box center [492, 510] width 358 height 41
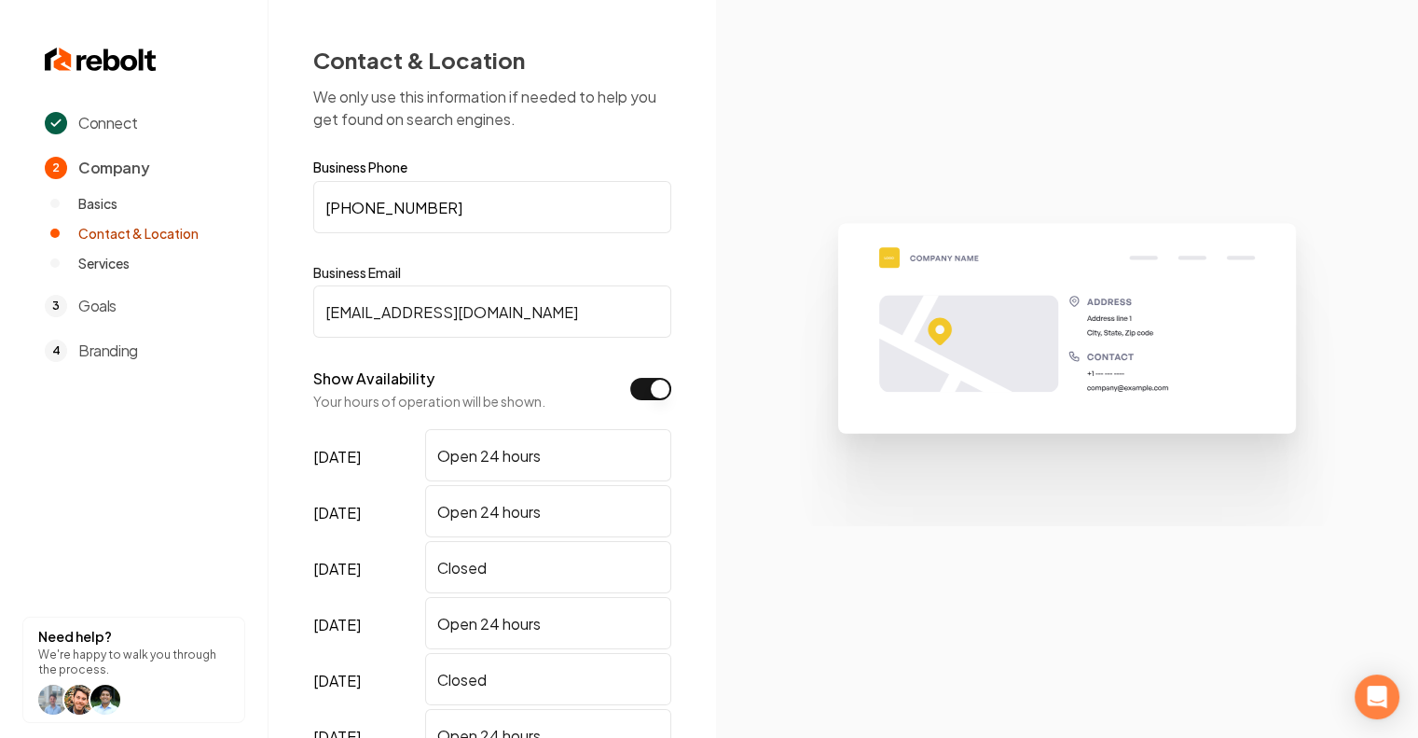
scroll to position [276, 0]
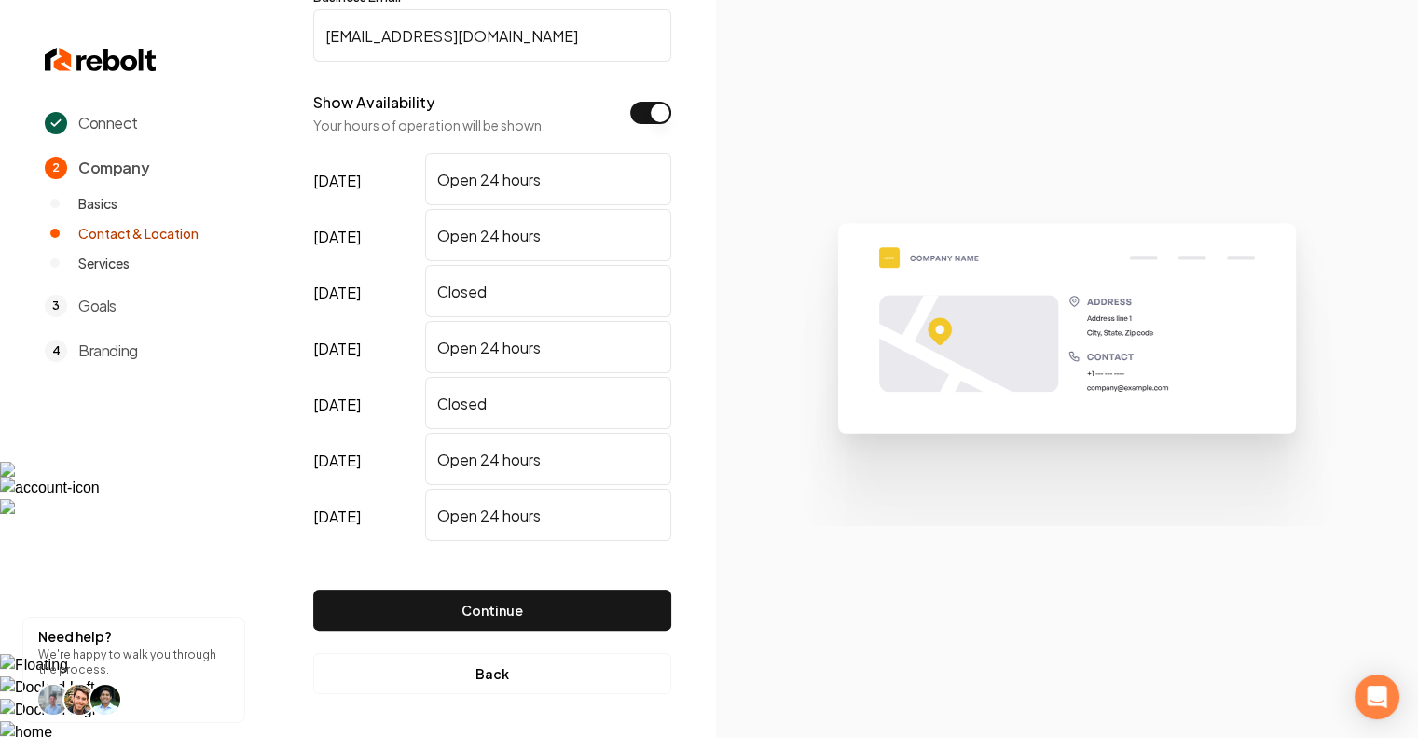
click at [489, 598] on button "Continue" at bounding box center [492, 609] width 358 height 41
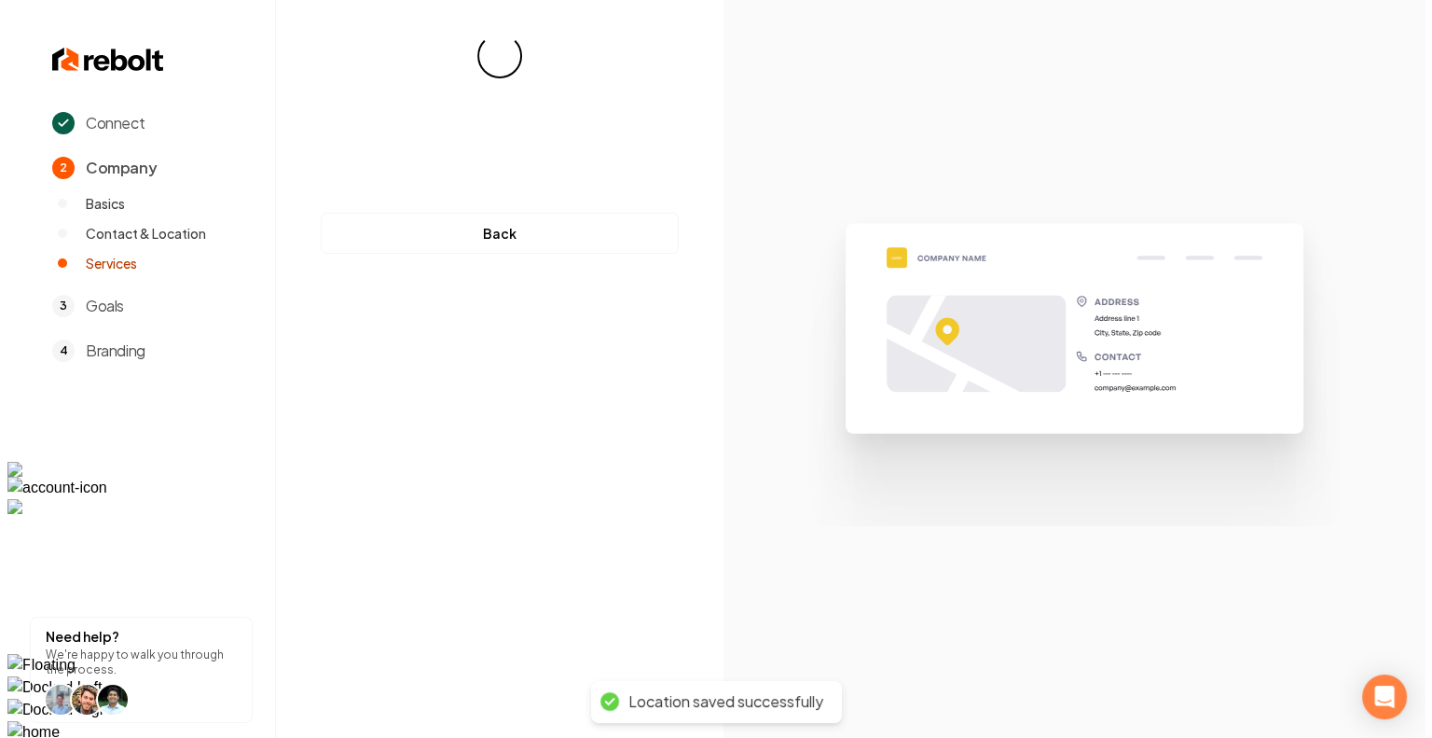
scroll to position [0, 0]
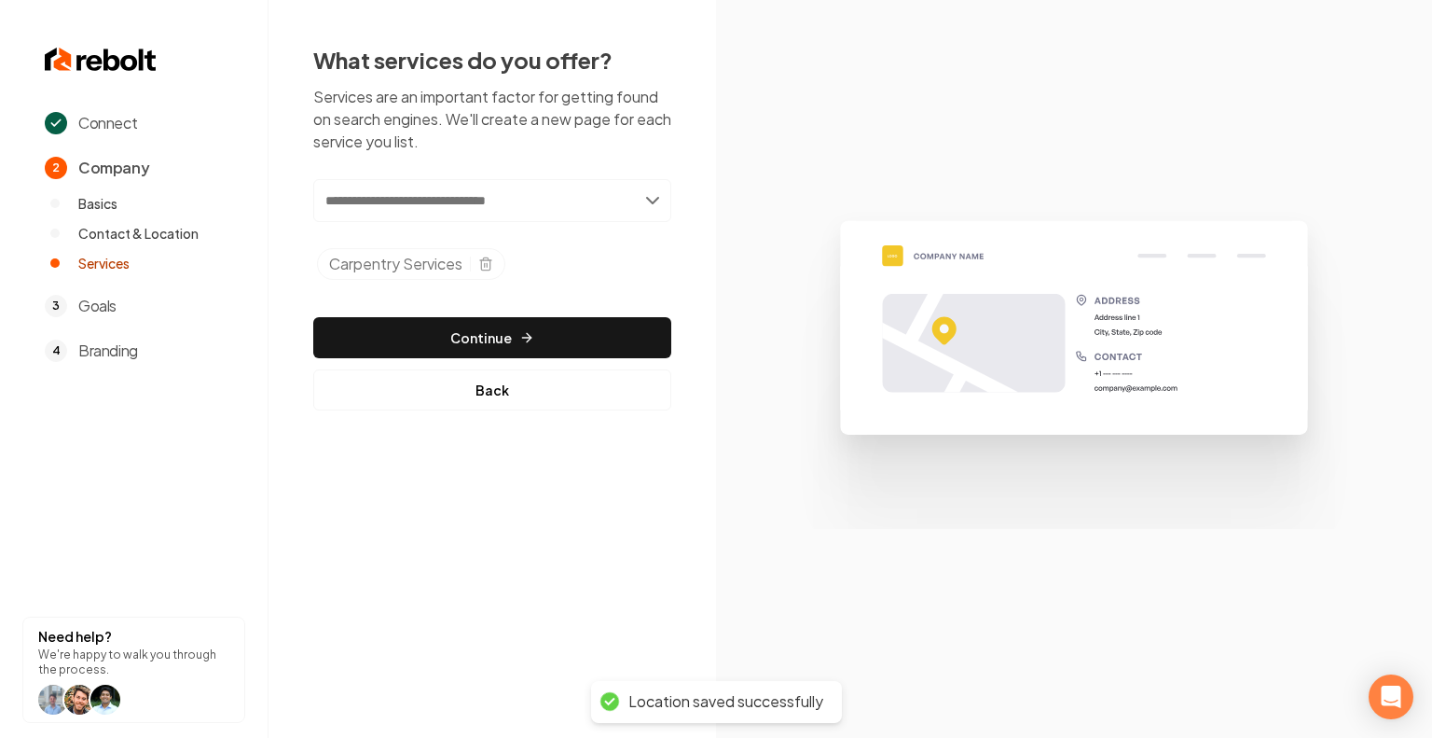
click at [481, 263] on icon "Selected tags" at bounding box center [485, 263] width 15 height 15
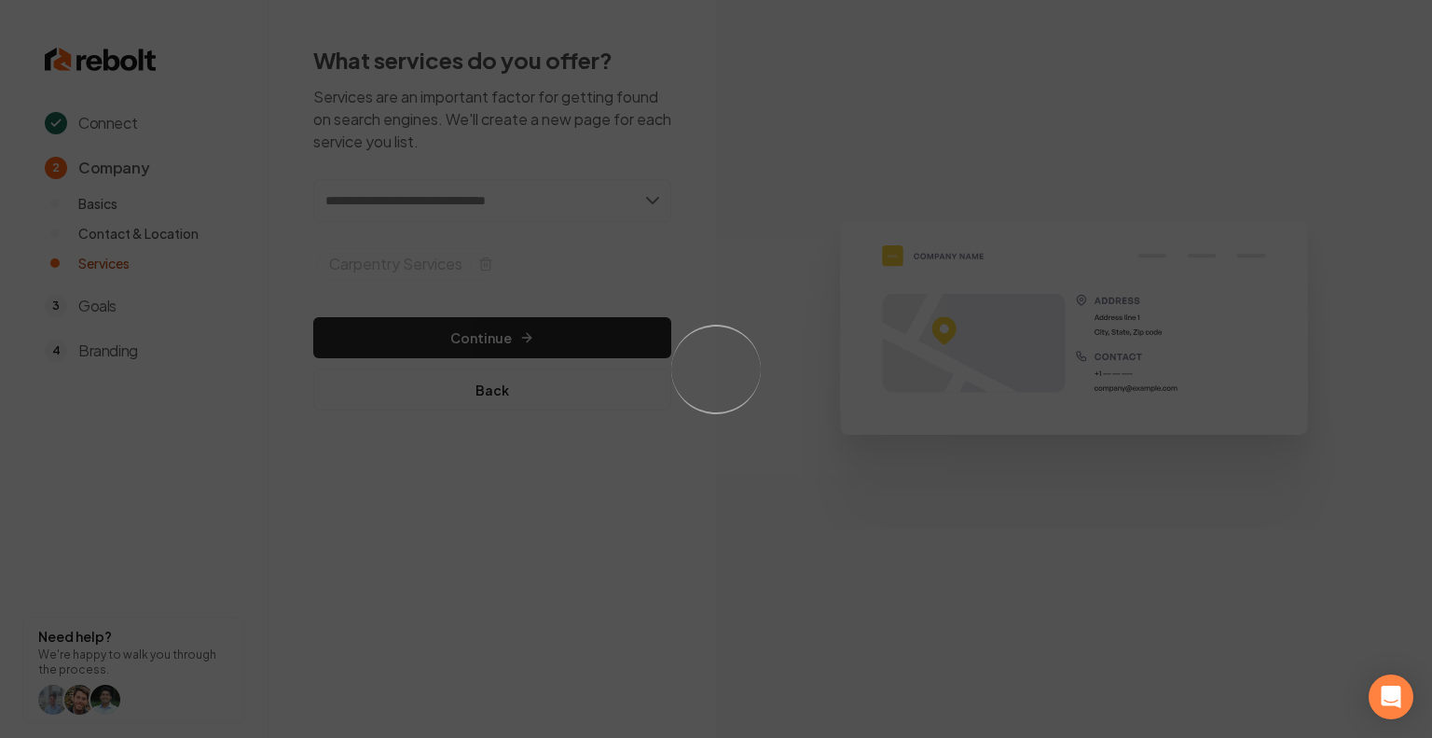
click at [627, 200] on div "Loading..." at bounding box center [716, 369] width 1432 height 738
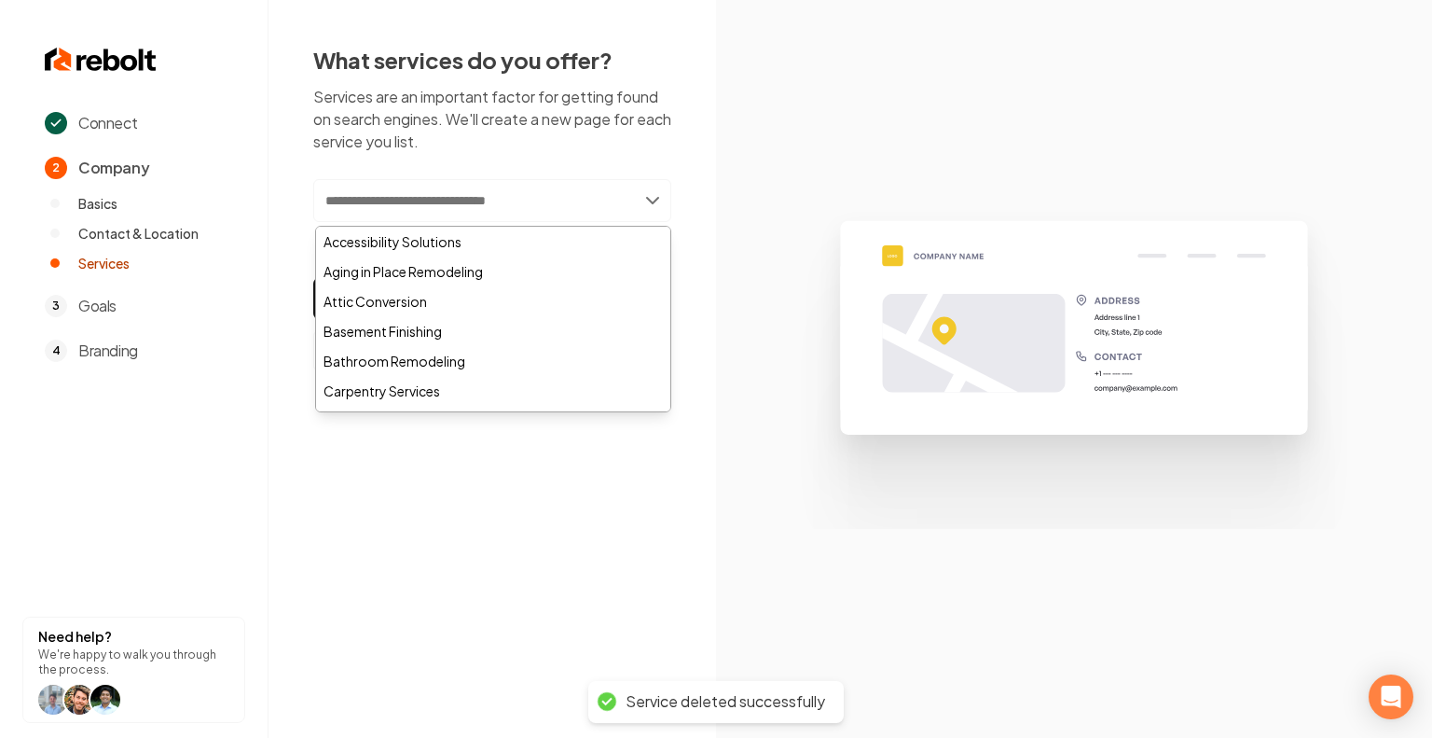
click at [601, 197] on input "text" at bounding box center [492, 200] width 358 height 43
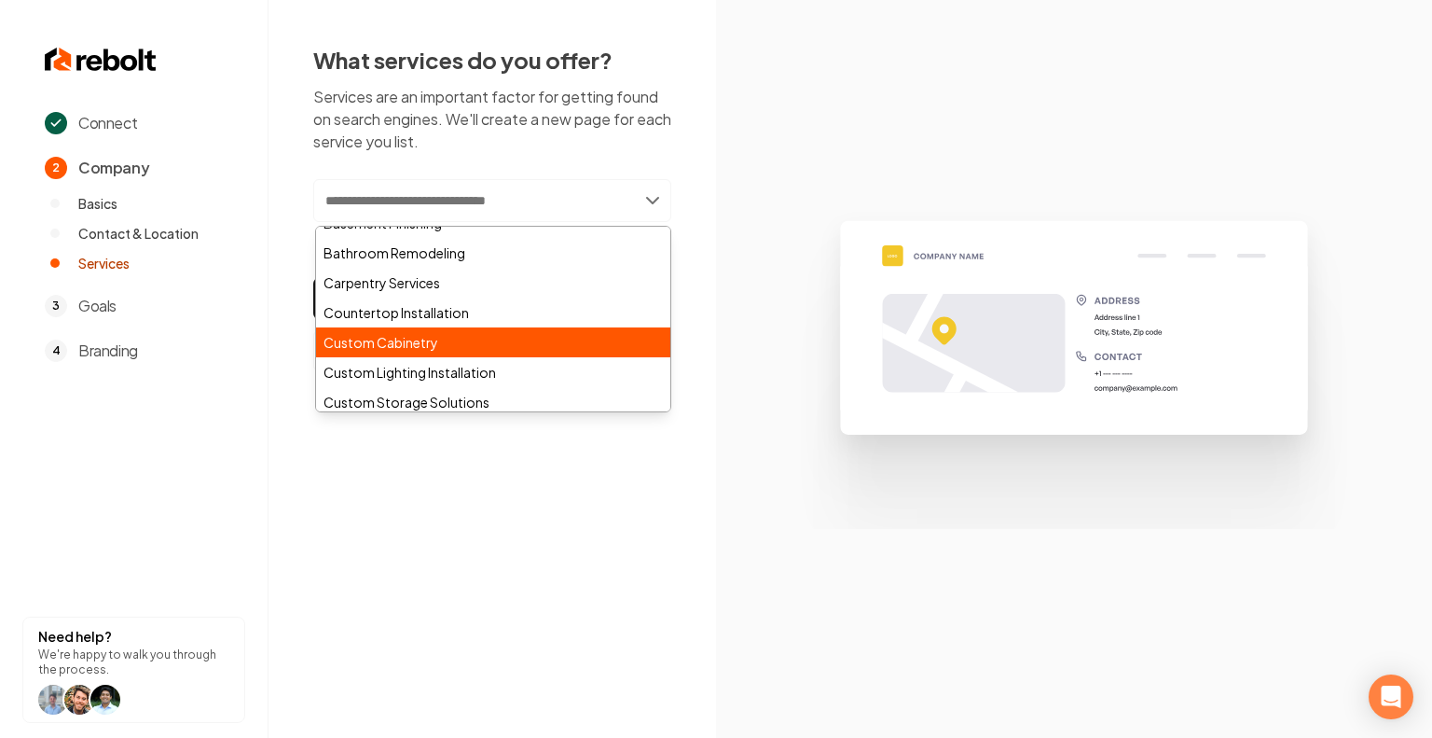
click at [492, 342] on div "Custom Cabinetry" at bounding box center [493, 342] width 354 height 30
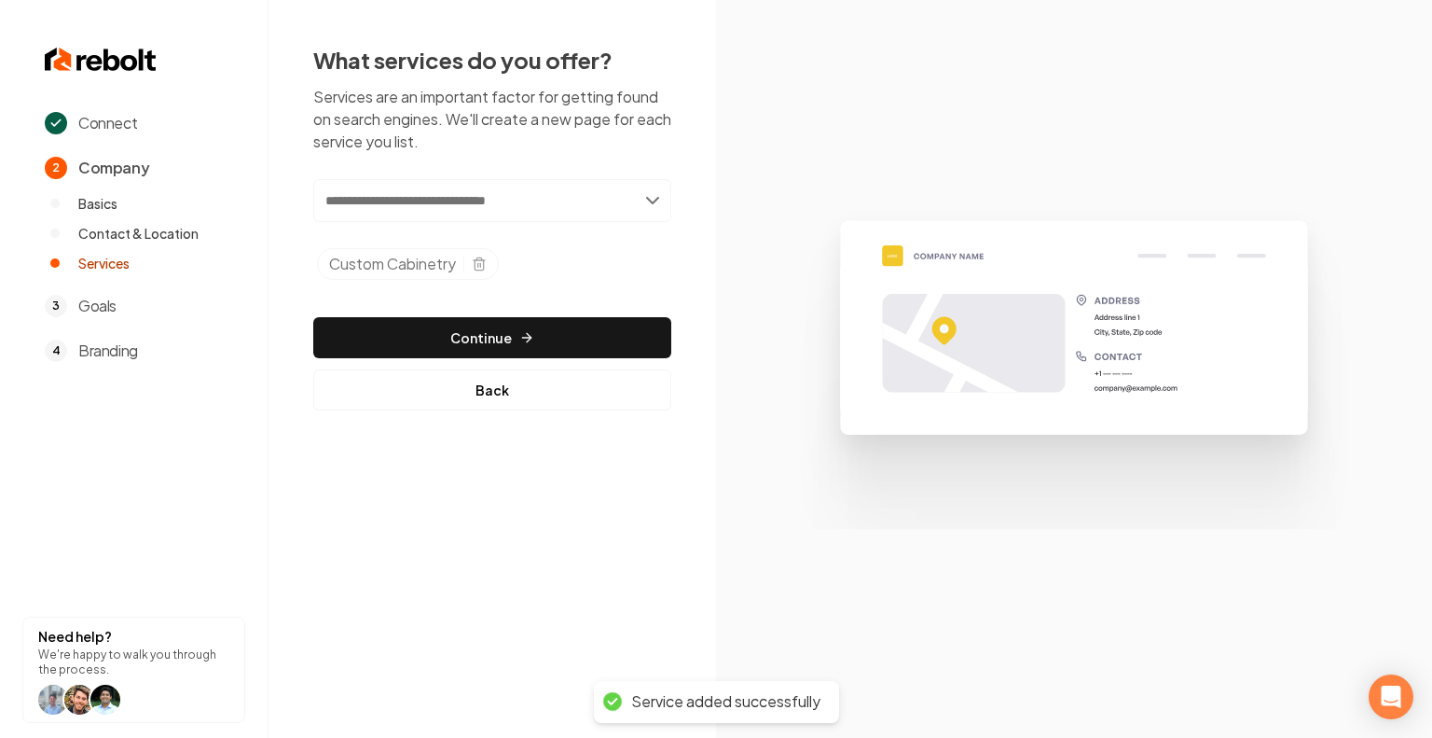
click at [612, 202] on input "text" at bounding box center [492, 200] width 358 height 43
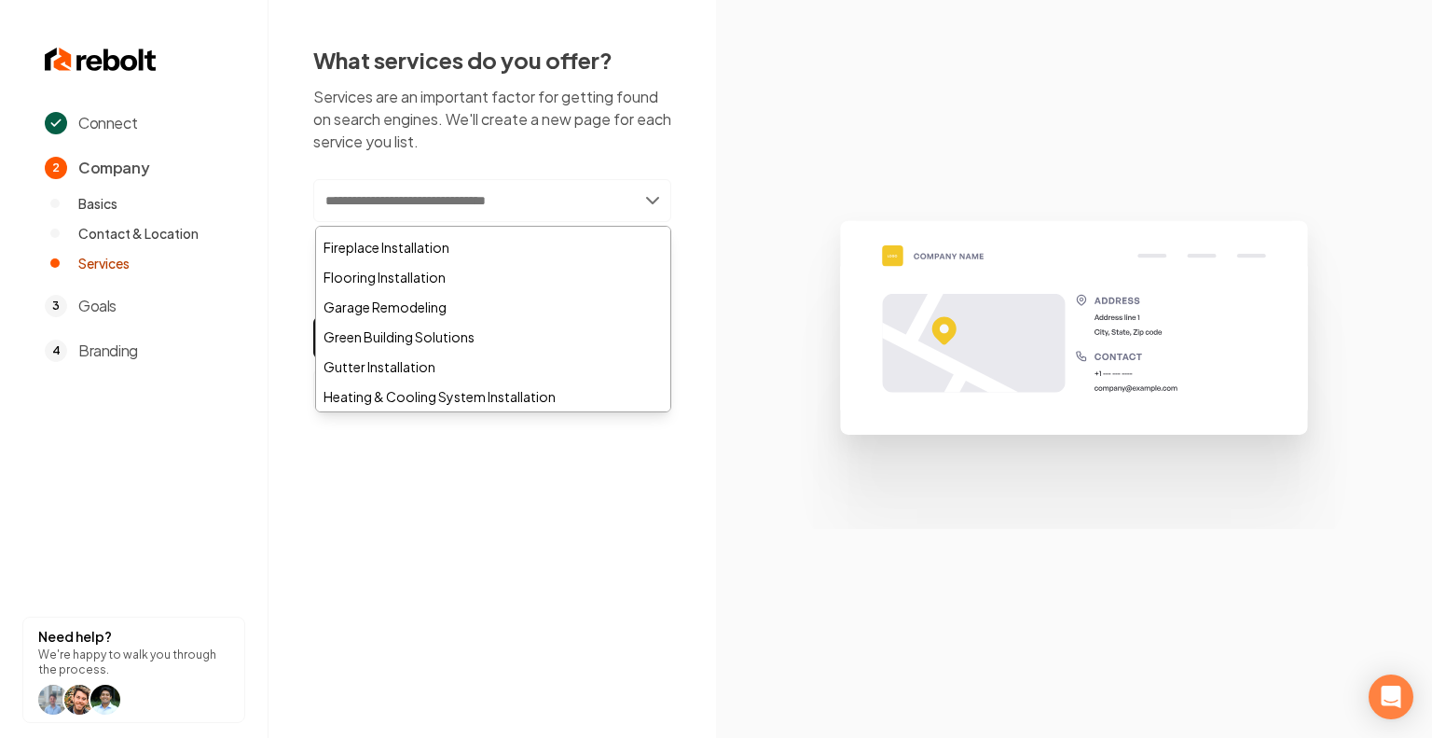
scroll to position [474, 0]
click at [515, 299] on div "Garage Remodeling" at bounding box center [493, 305] width 354 height 30
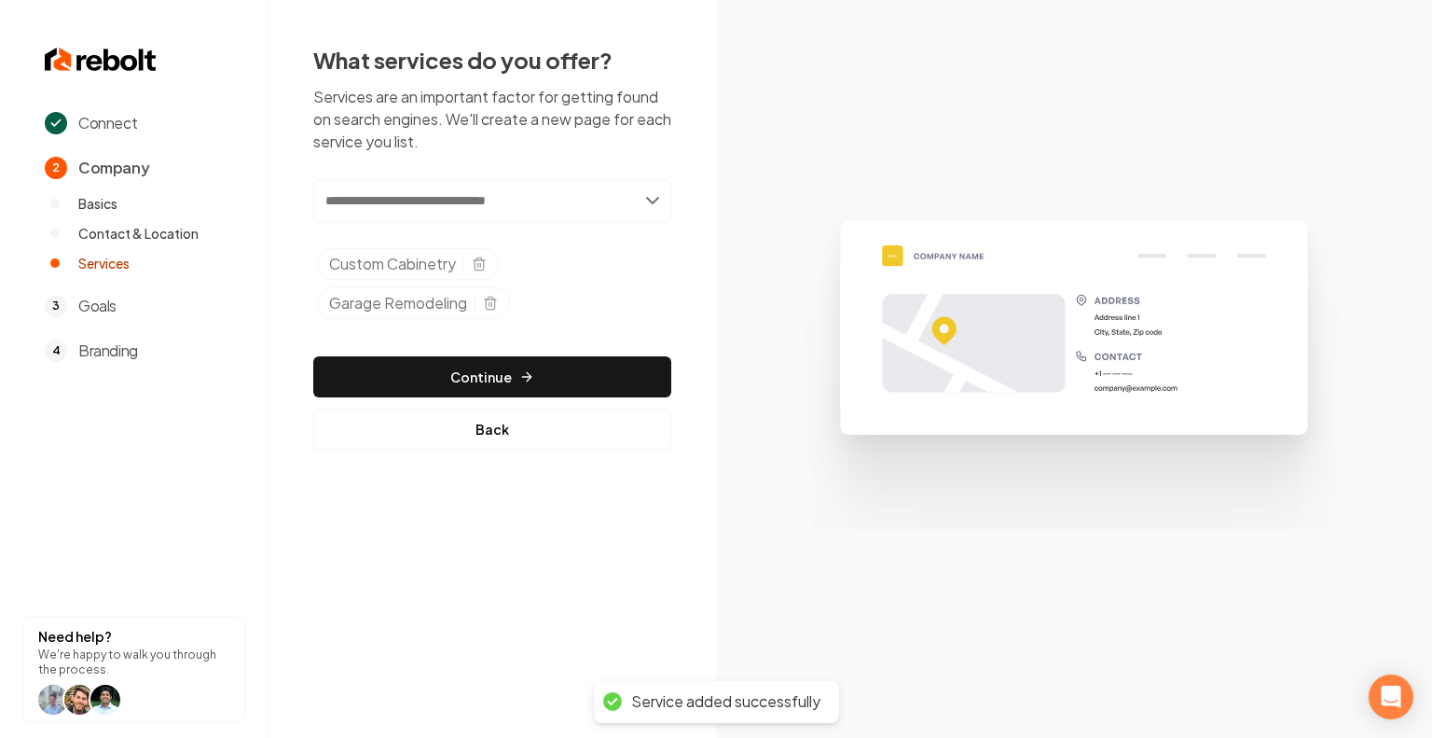
click at [518, 203] on input "text" at bounding box center [492, 200] width 358 height 43
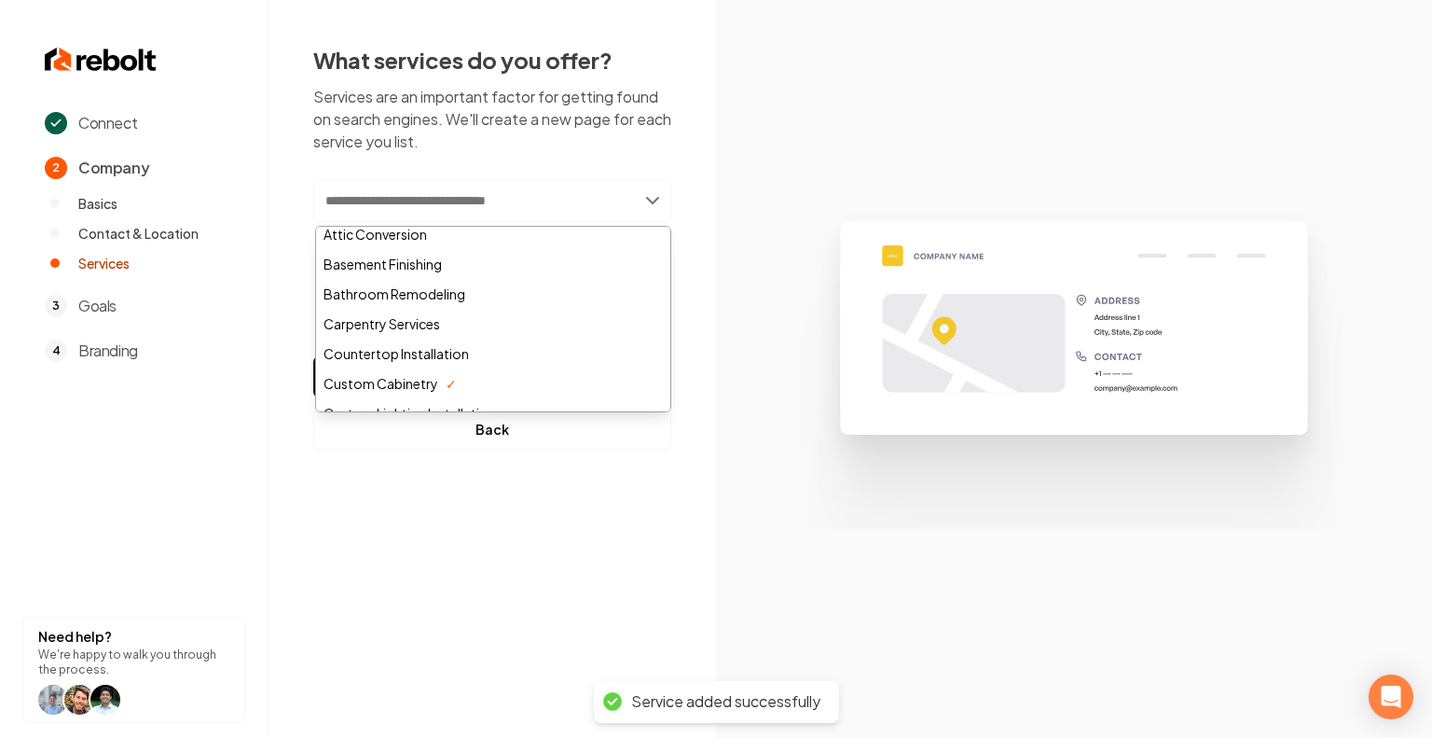
scroll to position [71, 0]
click at [489, 316] on div "Carpentry Services" at bounding box center [493, 320] width 354 height 30
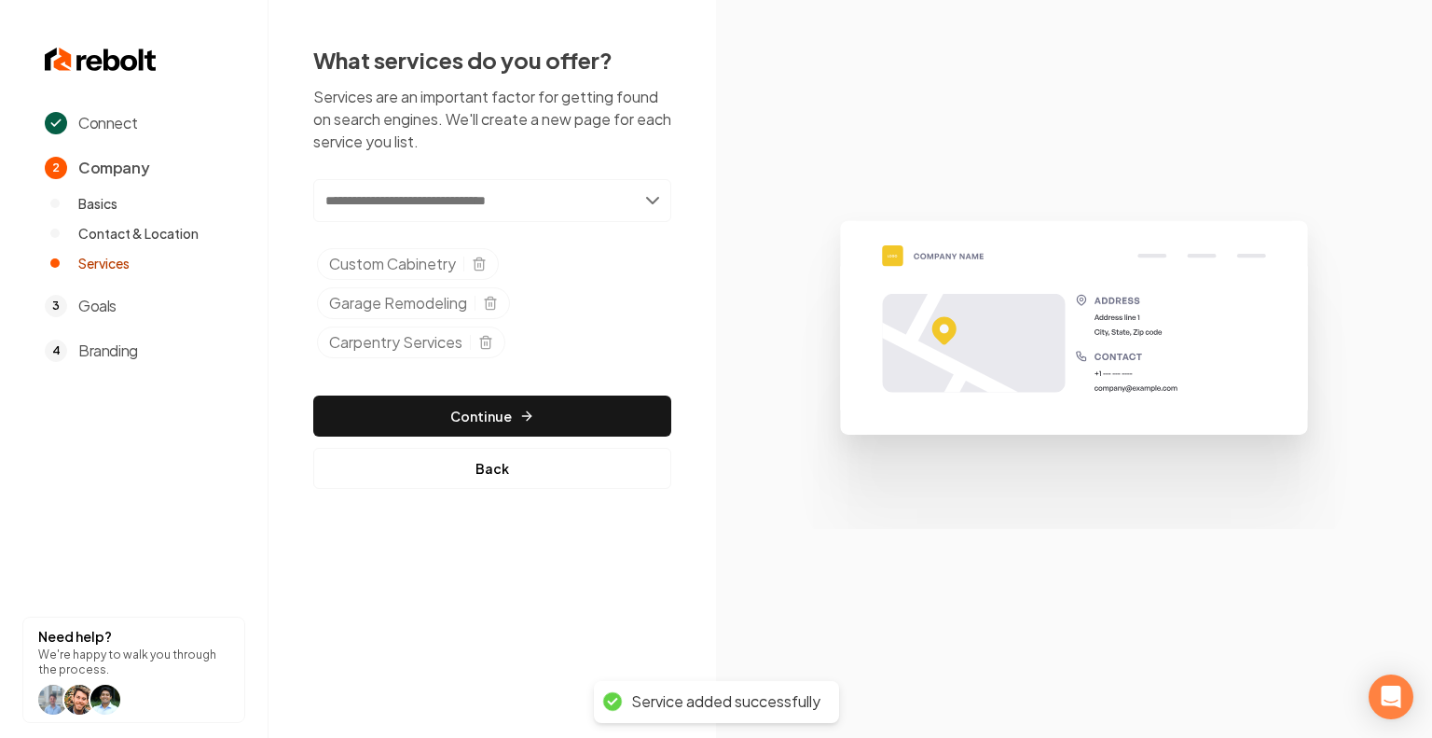
click at [578, 200] on input "text" at bounding box center [492, 200] width 358 height 43
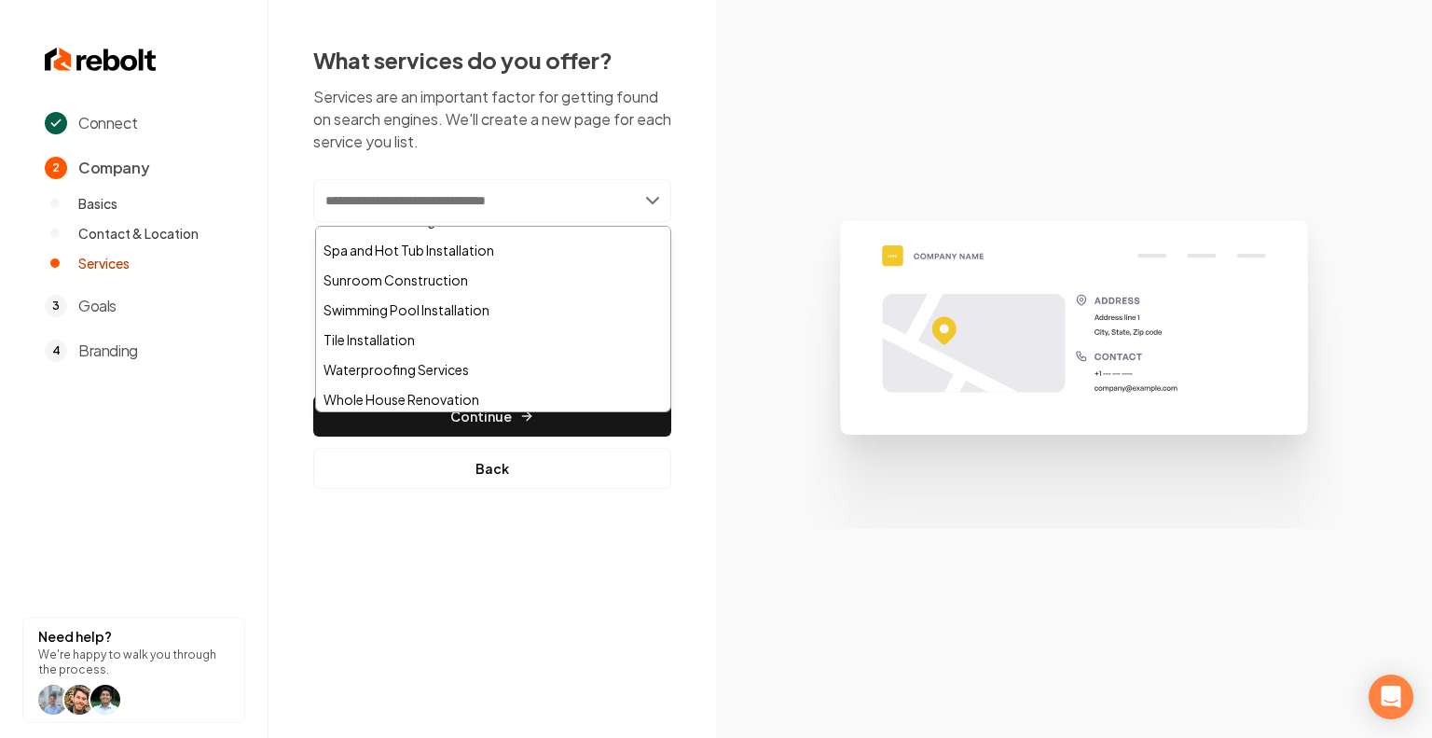
scroll to position [1336, 0]
click at [283, 358] on div "What services do you offer? Services are an important factor for getting found …" at bounding box center [493, 266] width 448 height 533
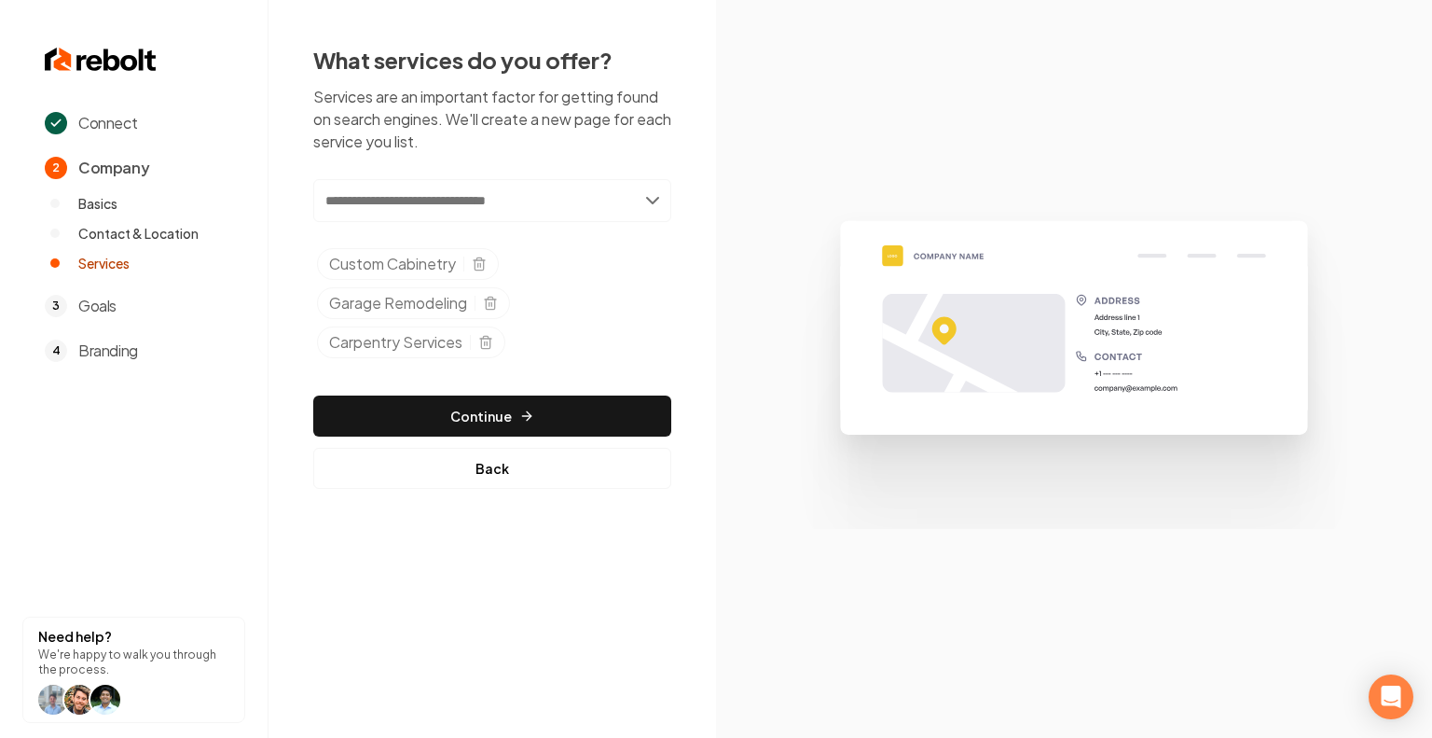
click at [456, 417] on button "Continue" at bounding box center [492, 415] width 358 height 41
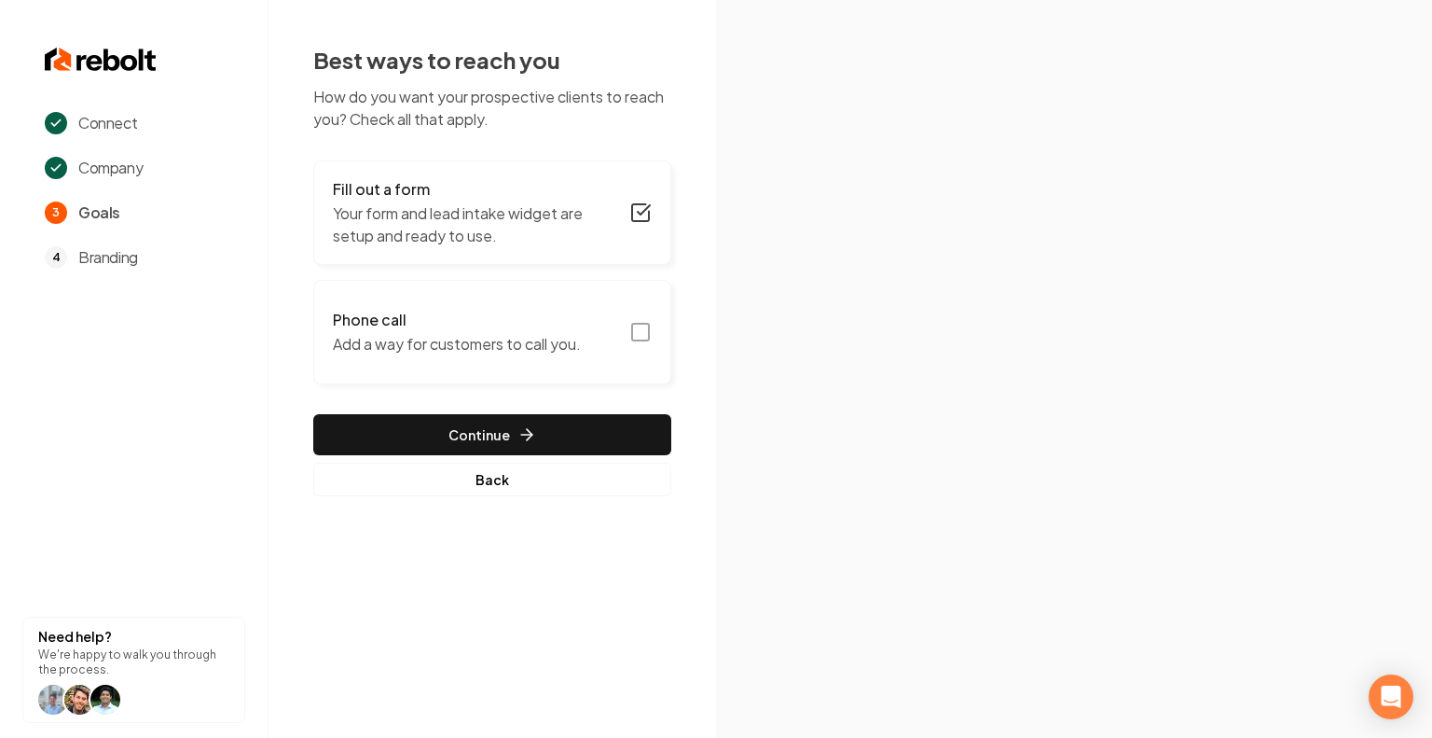
click at [521, 435] on icon "button" at bounding box center [526, 435] width 11 height 0
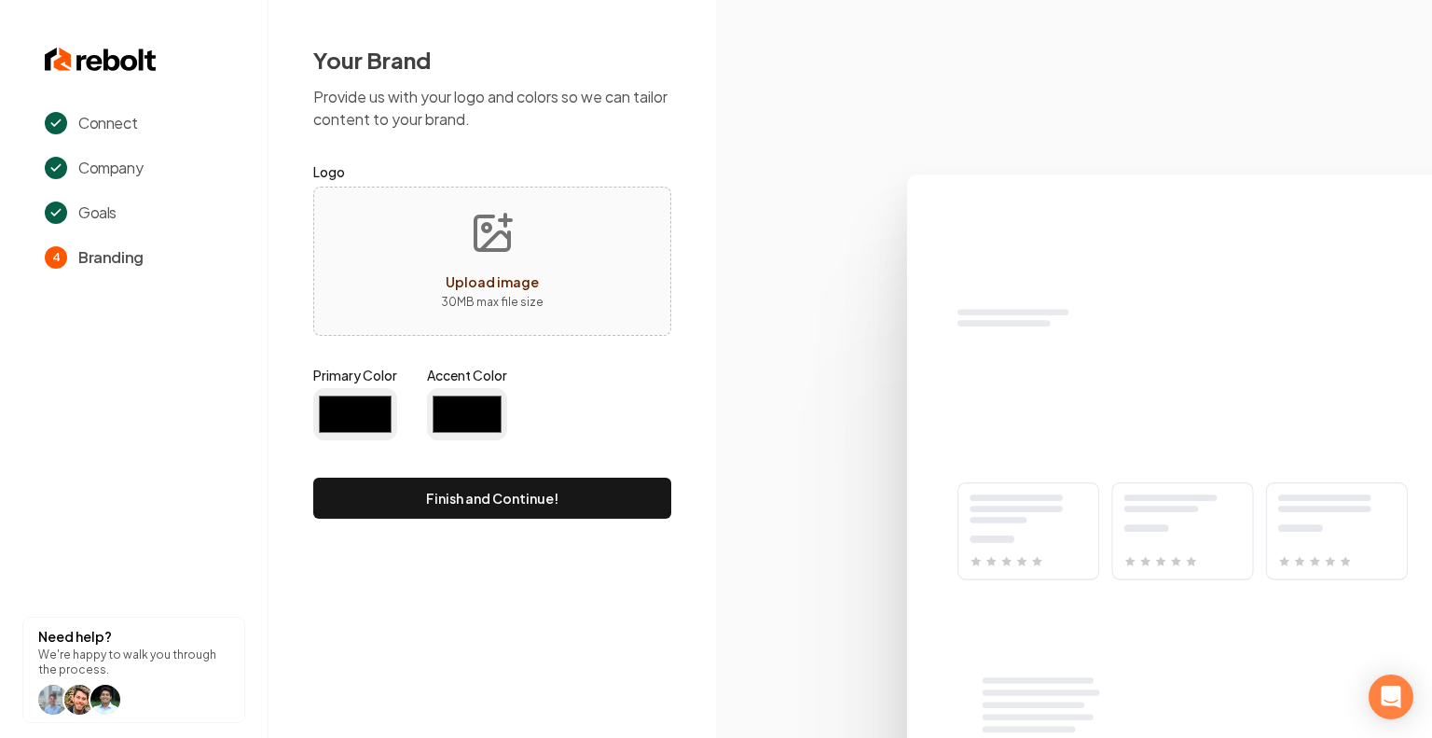
type input "#194d33"
type input "#70be00"
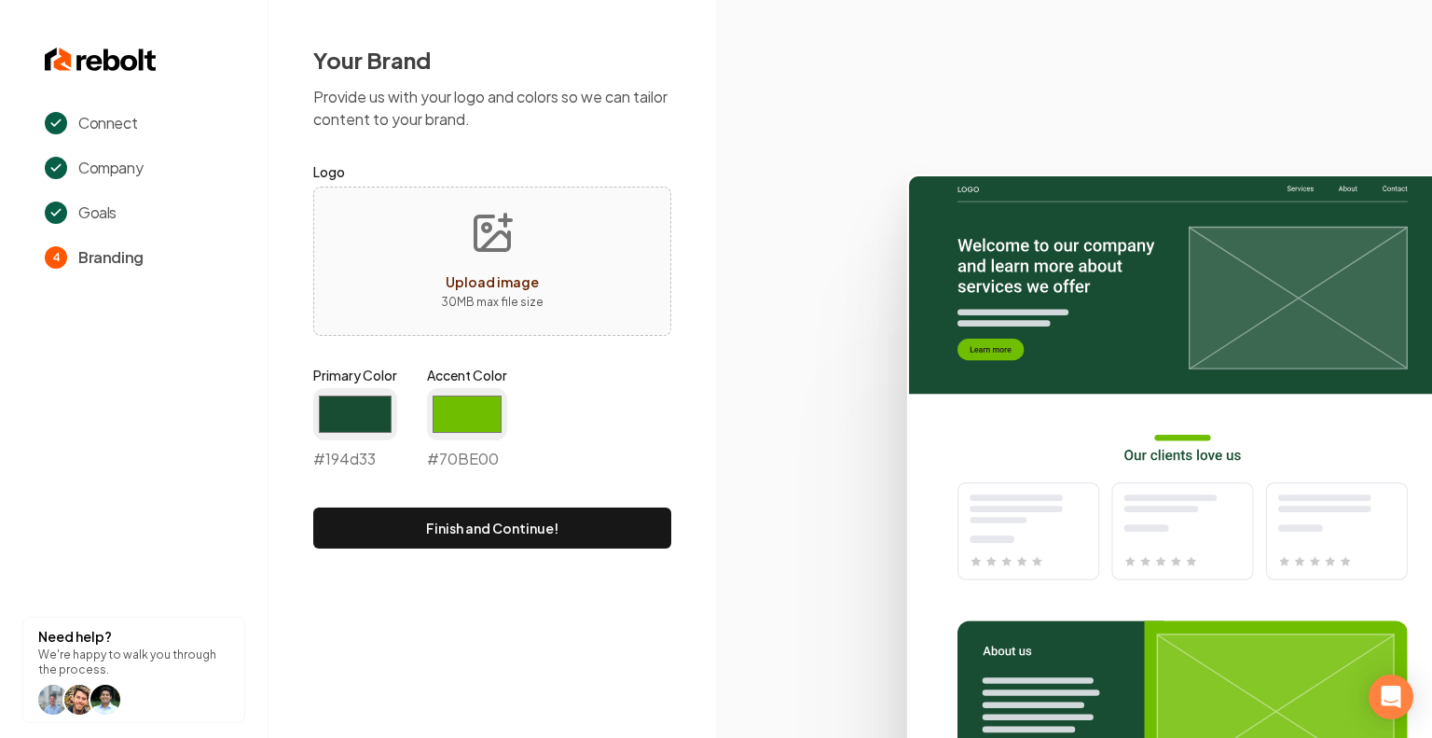
click at [517, 279] on span "Upload image" at bounding box center [492, 281] width 93 height 17
type input "**********"
click at [366, 403] on input "#194d33" at bounding box center [355, 414] width 84 height 52
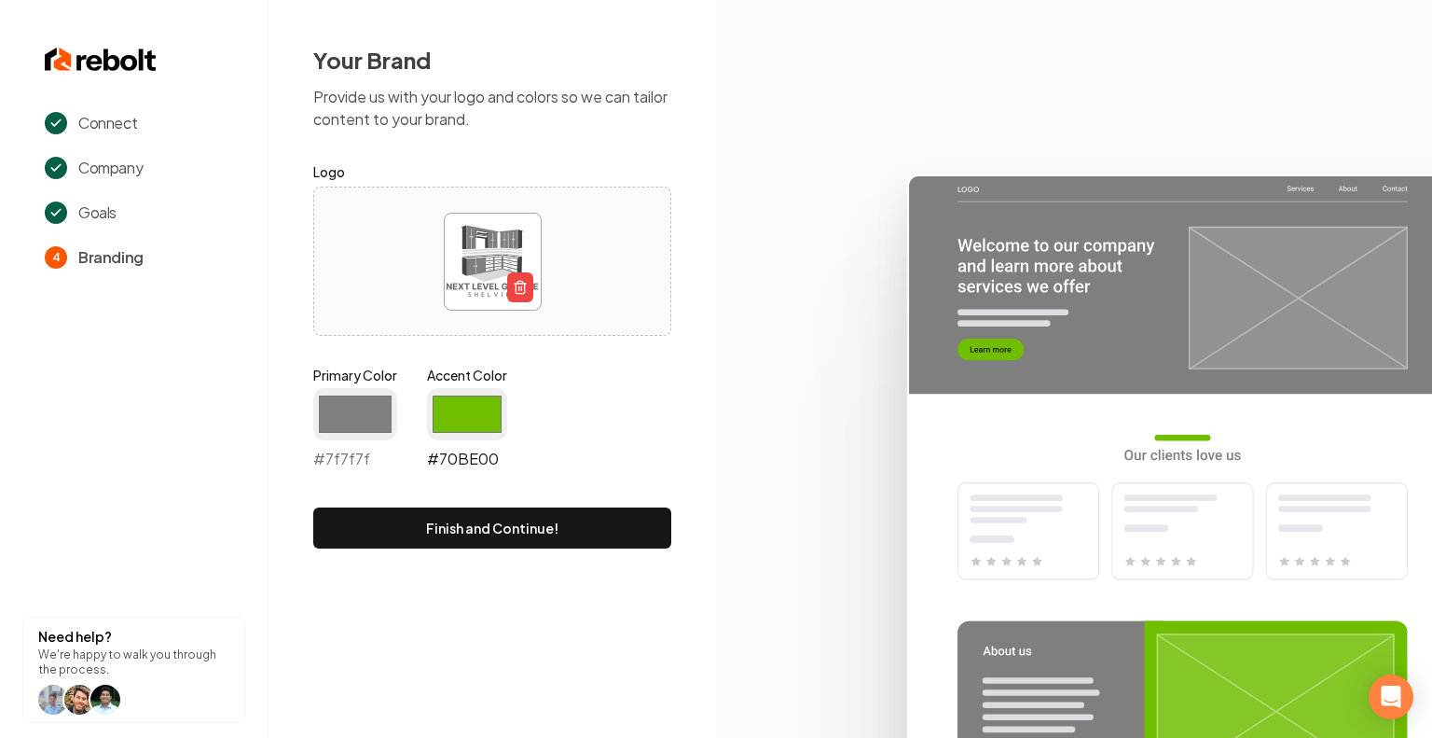
type input "#7f7f7f"
click at [474, 409] on input "#70be00" at bounding box center [467, 414] width 80 height 52
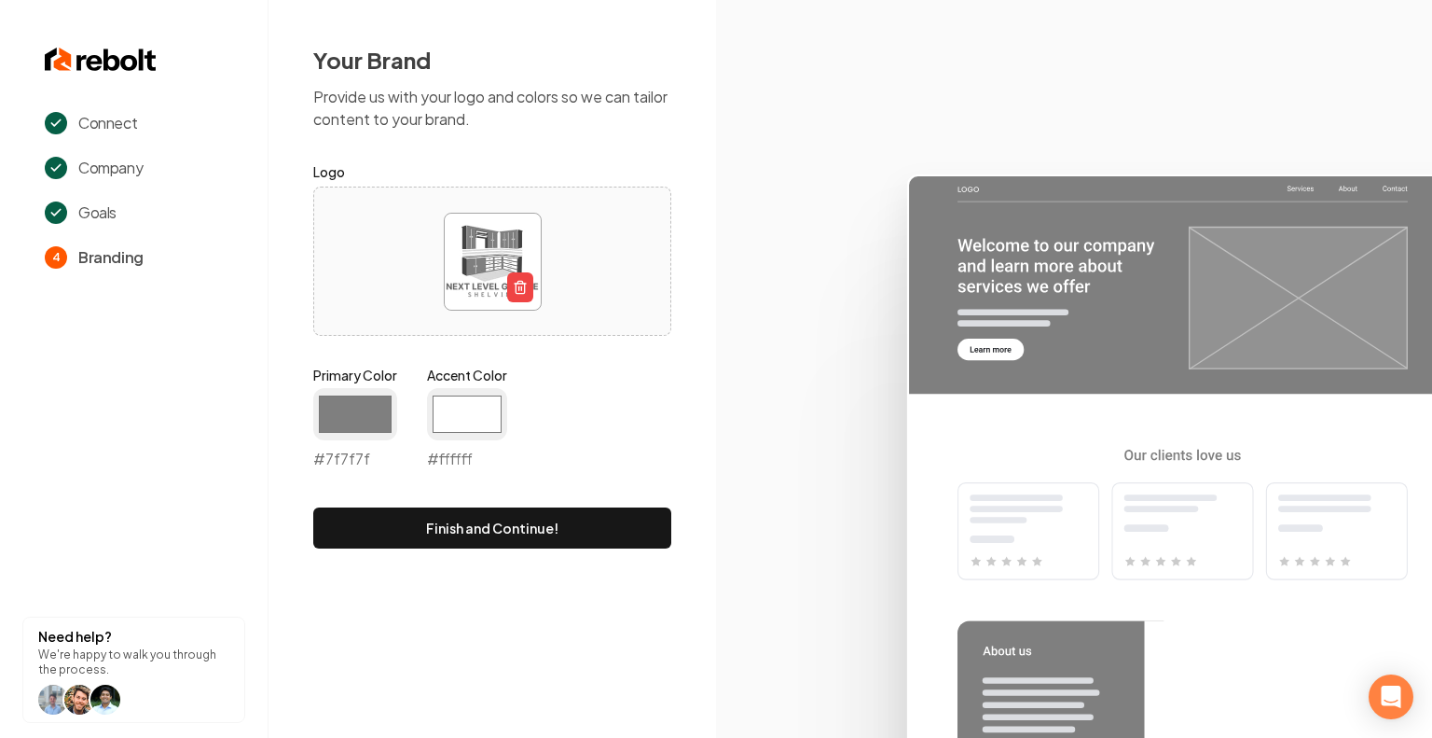
type input "#ffffff"
click at [645, 368] on div "Primary Color #7f7f7f #7f7f7f Accent Color #ffffff #ffffff" at bounding box center [492, 422] width 358 height 112
click at [543, 533] on button "Finish and Continue!" at bounding box center [492, 527] width 358 height 41
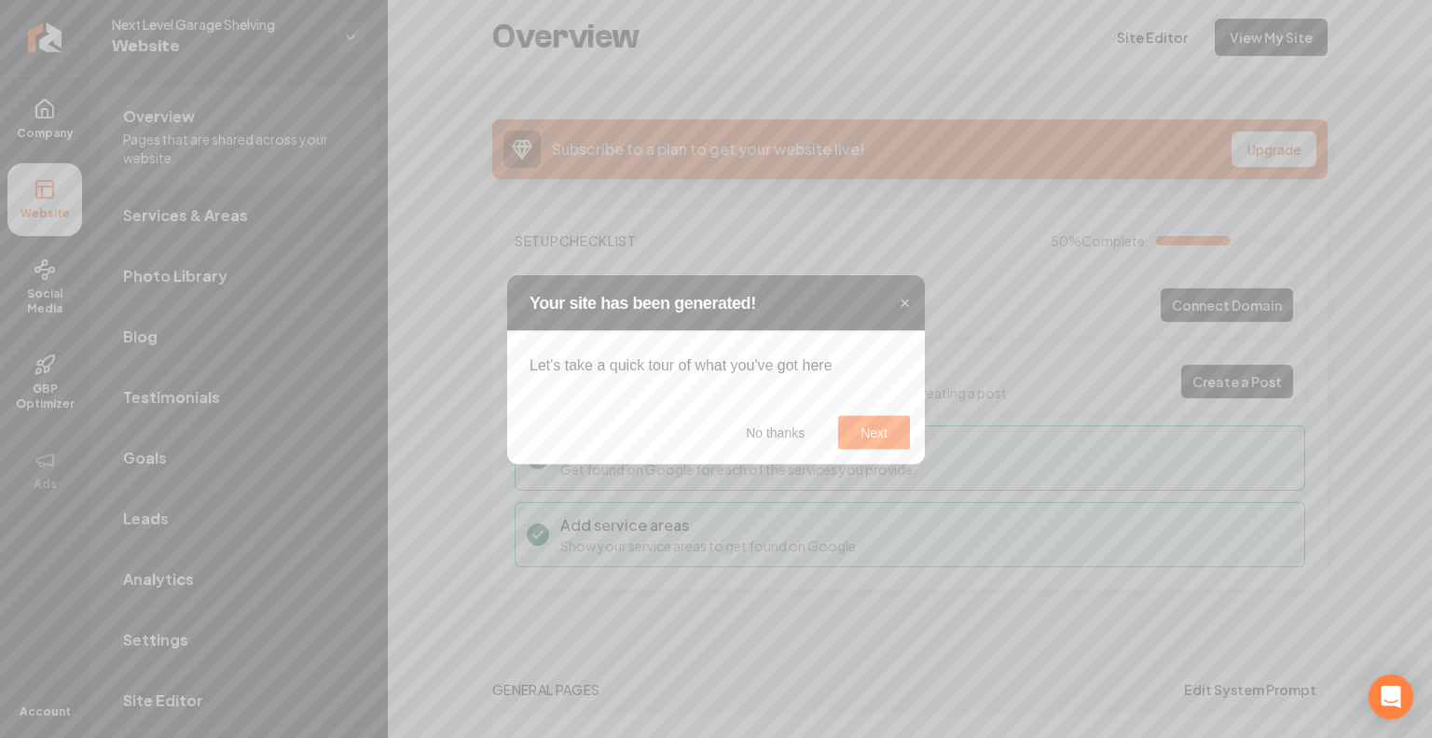
click at [779, 426] on button "No thanks" at bounding box center [776, 432] width 104 height 34
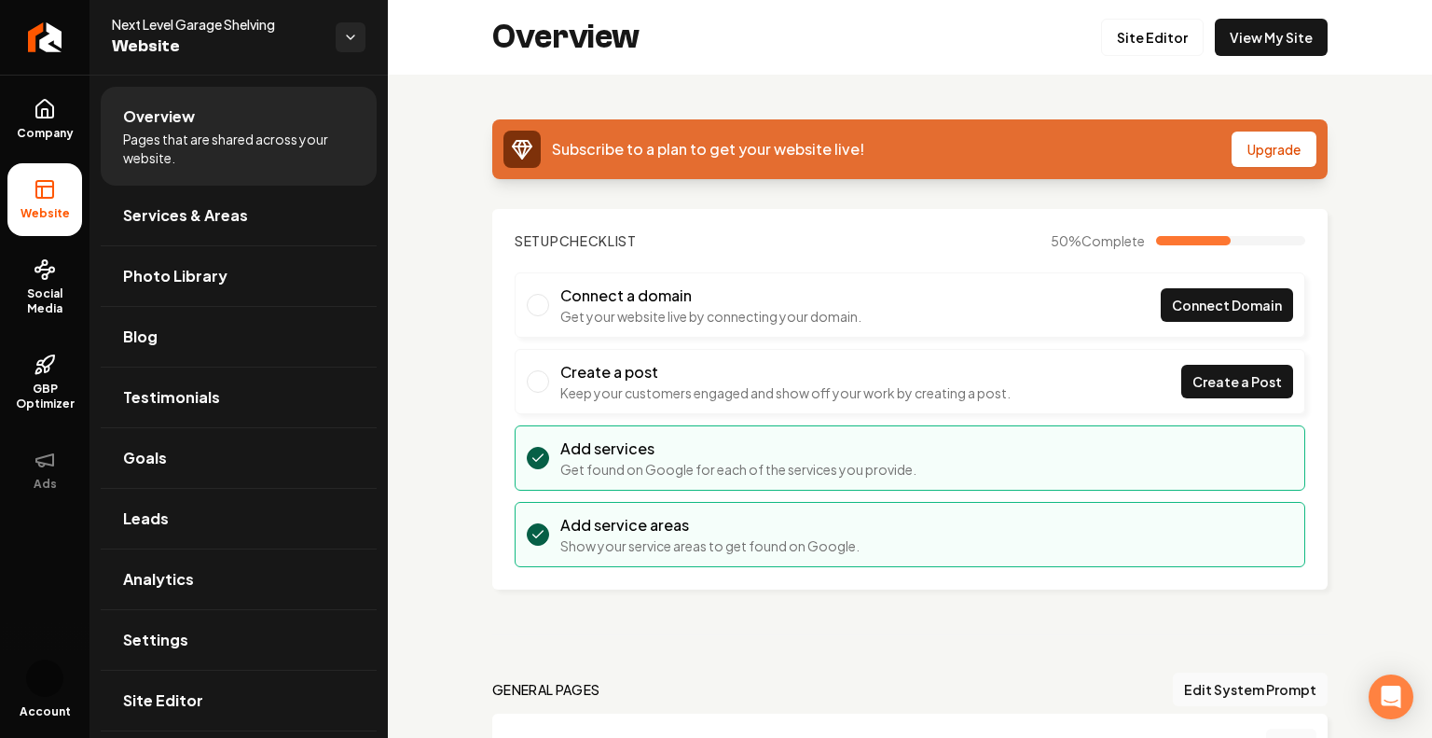
click at [1240, 46] on link "View My Site" at bounding box center [1271, 37] width 113 height 37
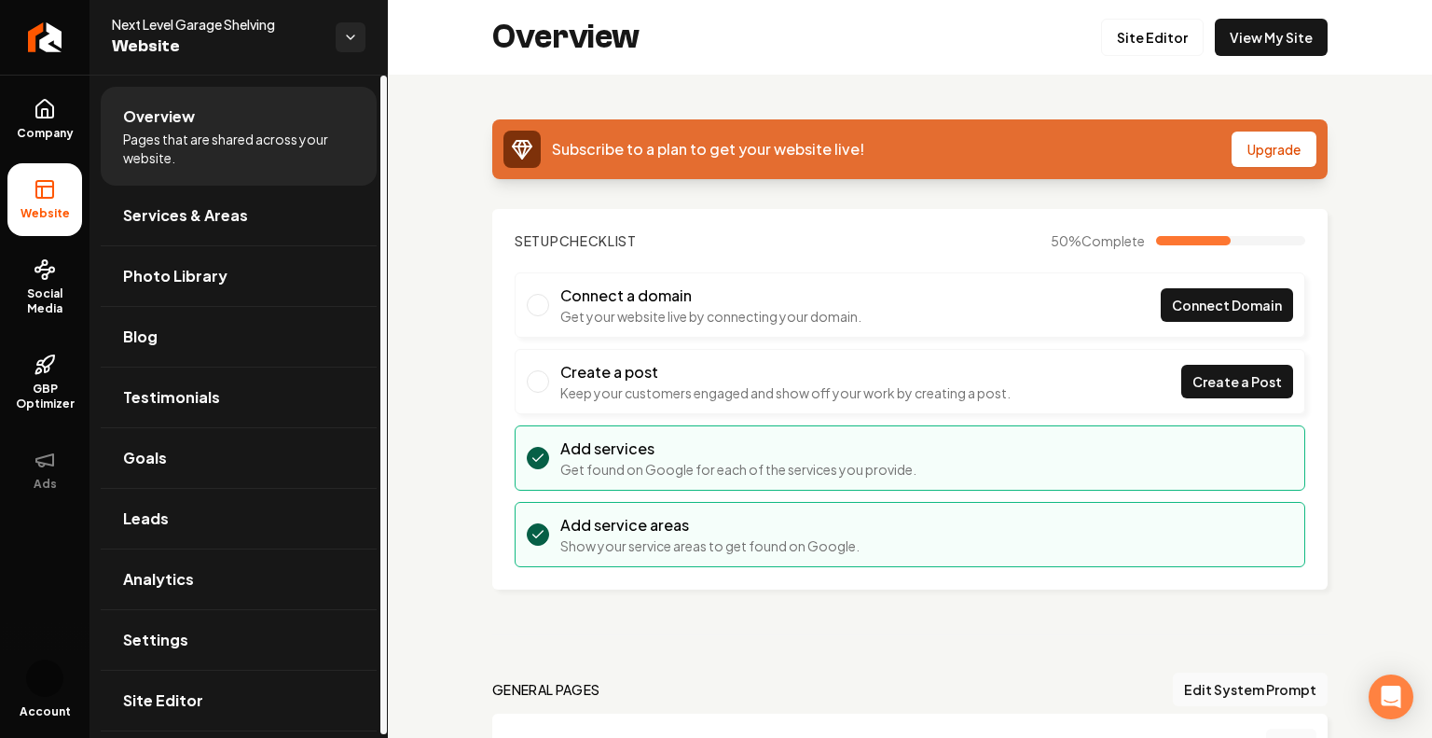
click at [282, 53] on span "Website" at bounding box center [216, 47] width 209 height 26
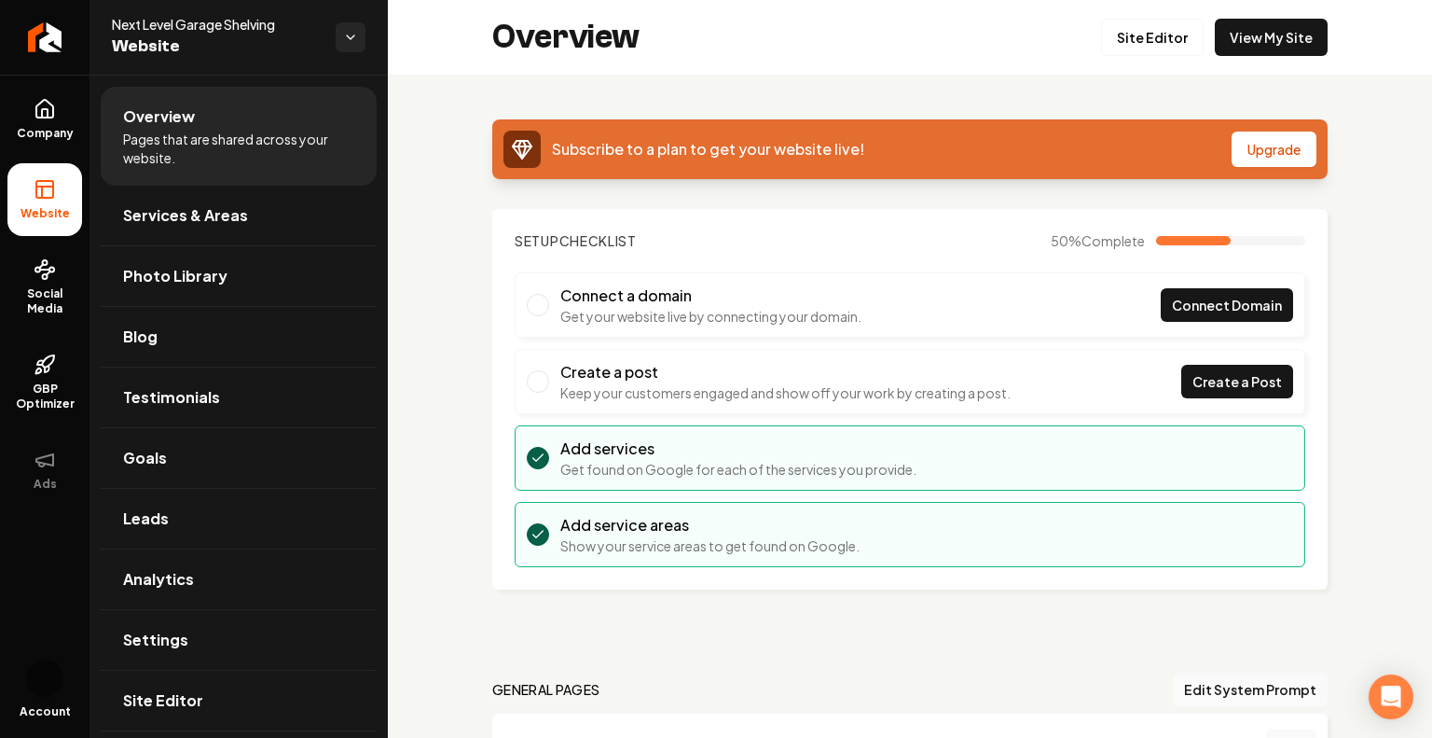
click at [341, 55] on div "Next Level Garage Shelving Website" at bounding box center [239, 37] width 298 height 75
click at [343, 49] on html "Company Website Social Media GBP Optimizer Ads Account Next Level Garage Shelvi…" at bounding box center [716, 369] width 1432 height 738
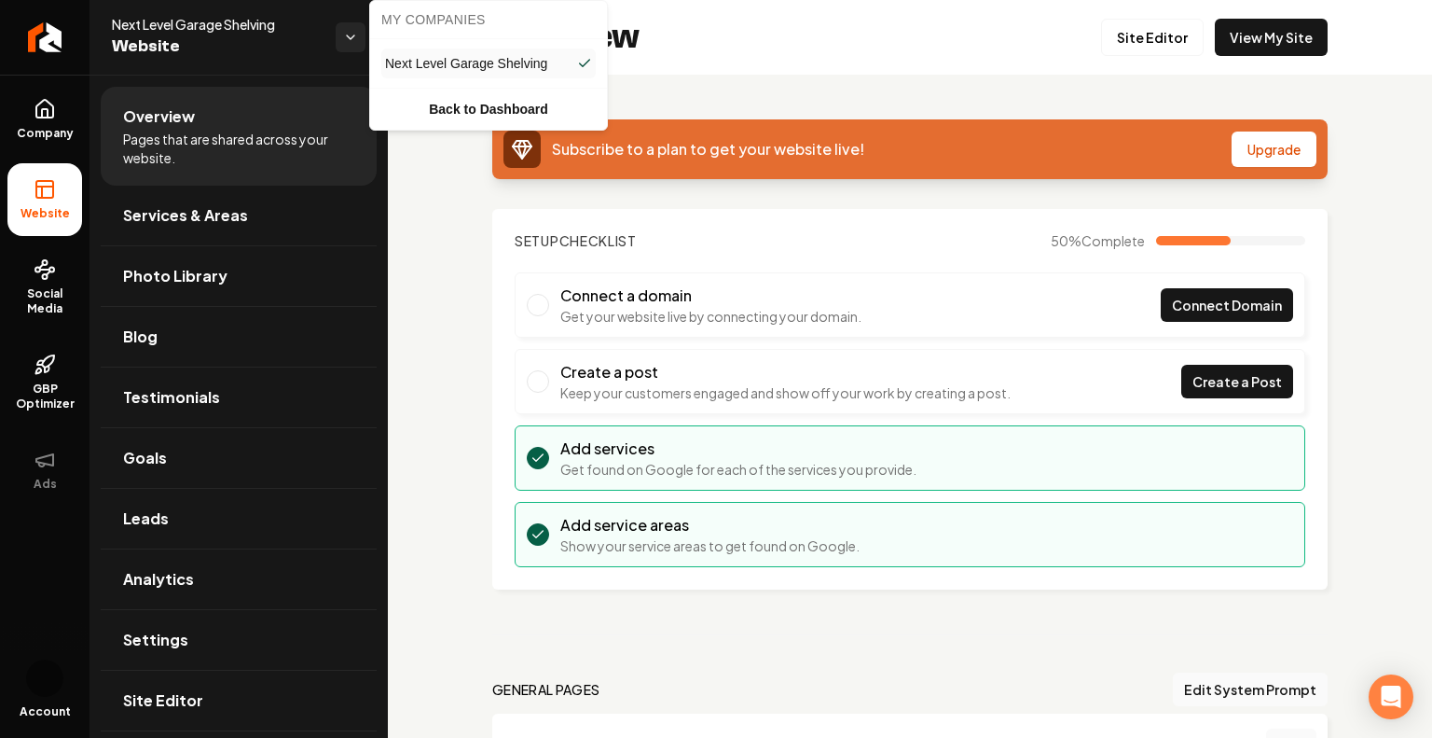
click at [421, 205] on html "Company Website Social Media GBP Optimizer Ads Account Next Level Garage Shelvi…" at bounding box center [716, 369] width 1432 height 738
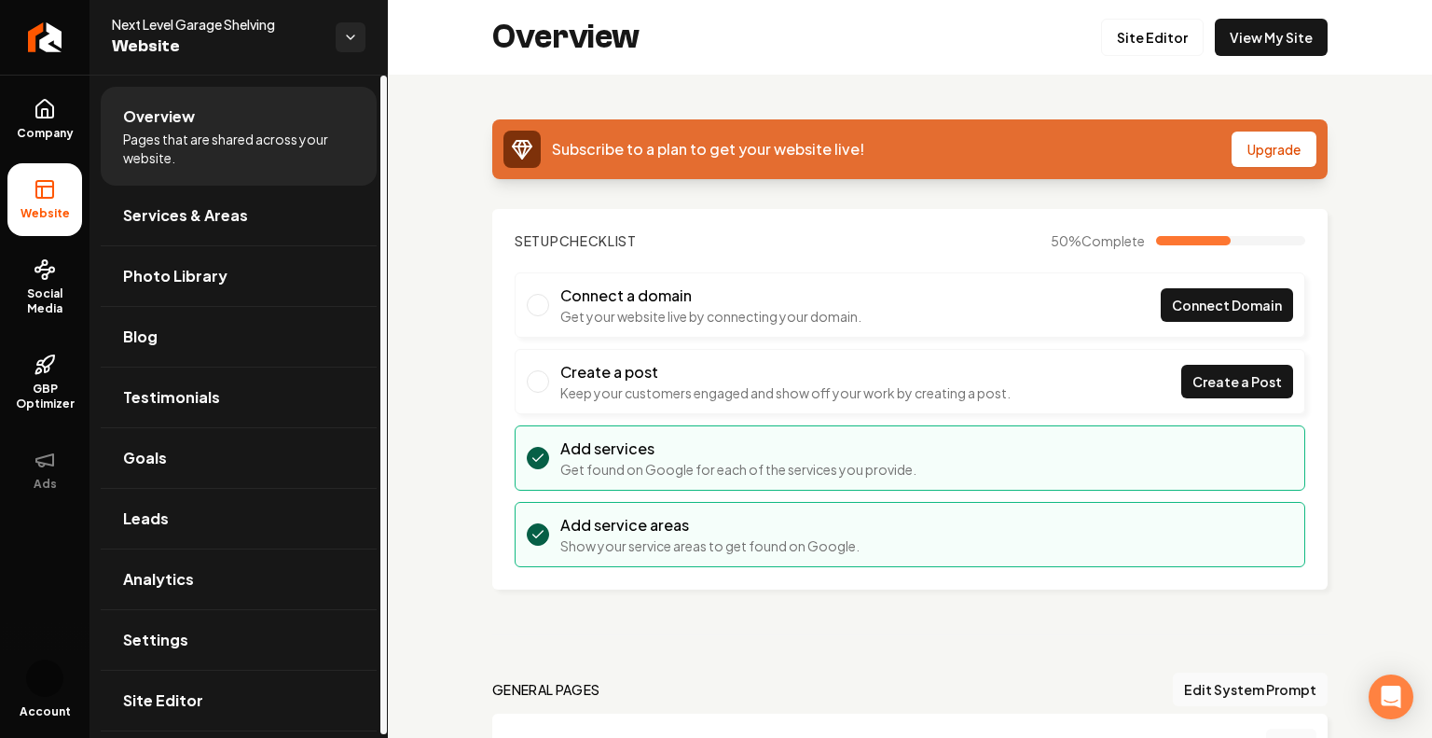
click at [326, 59] on div "Next Level Garage Shelving Website" at bounding box center [224, 37] width 224 height 45
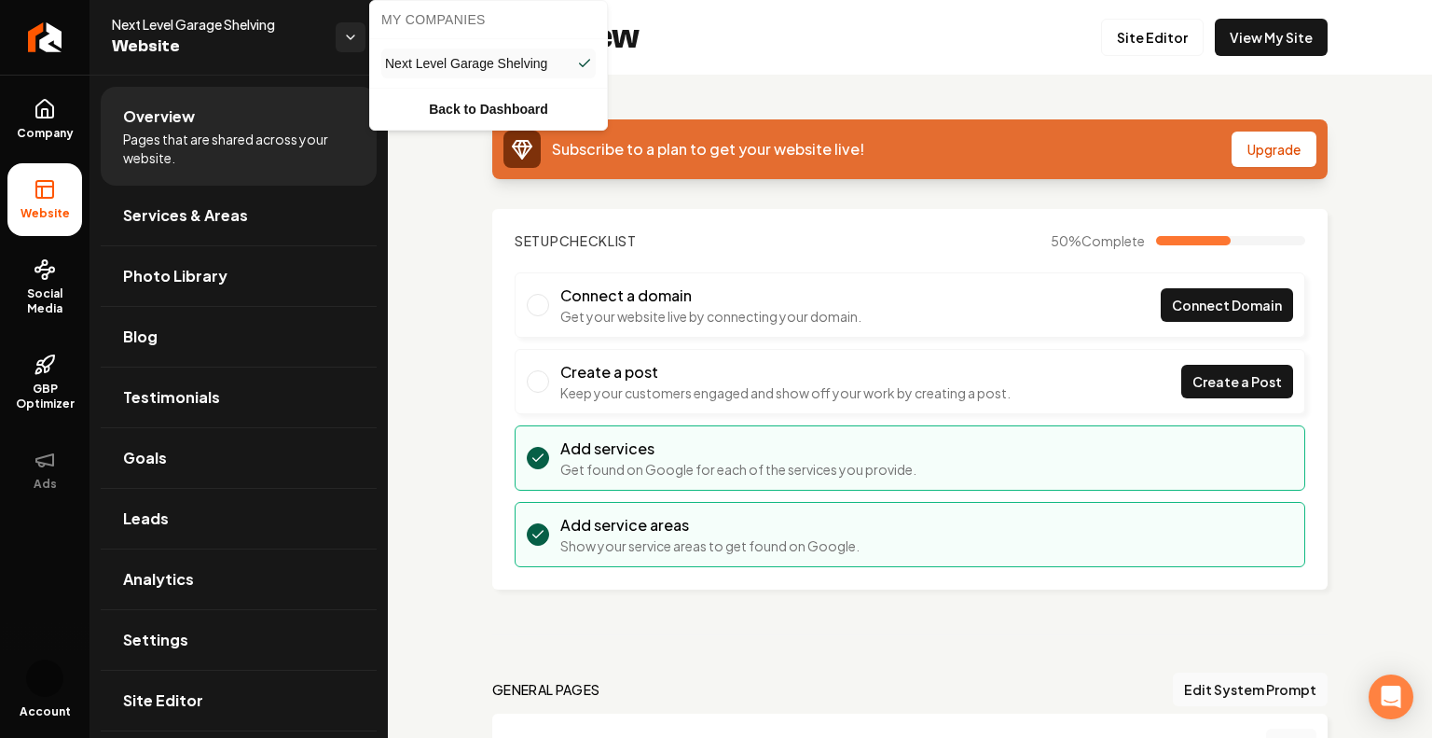
click at [339, 44] on html "Company Website Social Media GBP Optimizer Ads Account Next Level Garage Shelvi…" at bounding box center [716, 369] width 1432 height 738
click at [38, 705] on html "Company Website Social Media GBP Optimizer Ads Account Next Level Garage Shelvi…" at bounding box center [716, 369] width 1432 height 738
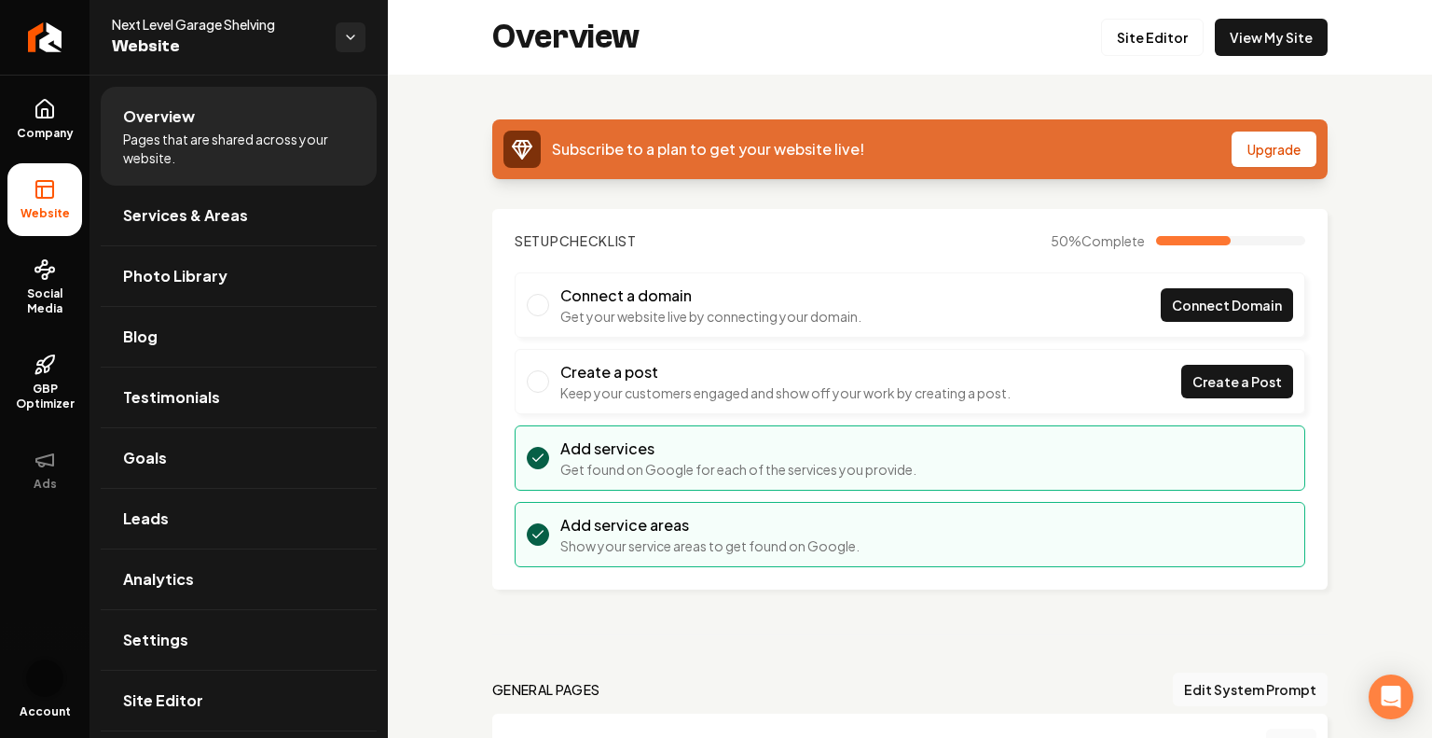
click at [38, 688] on img "Open user button" at bounding box center [44, 677] width 37 height 37
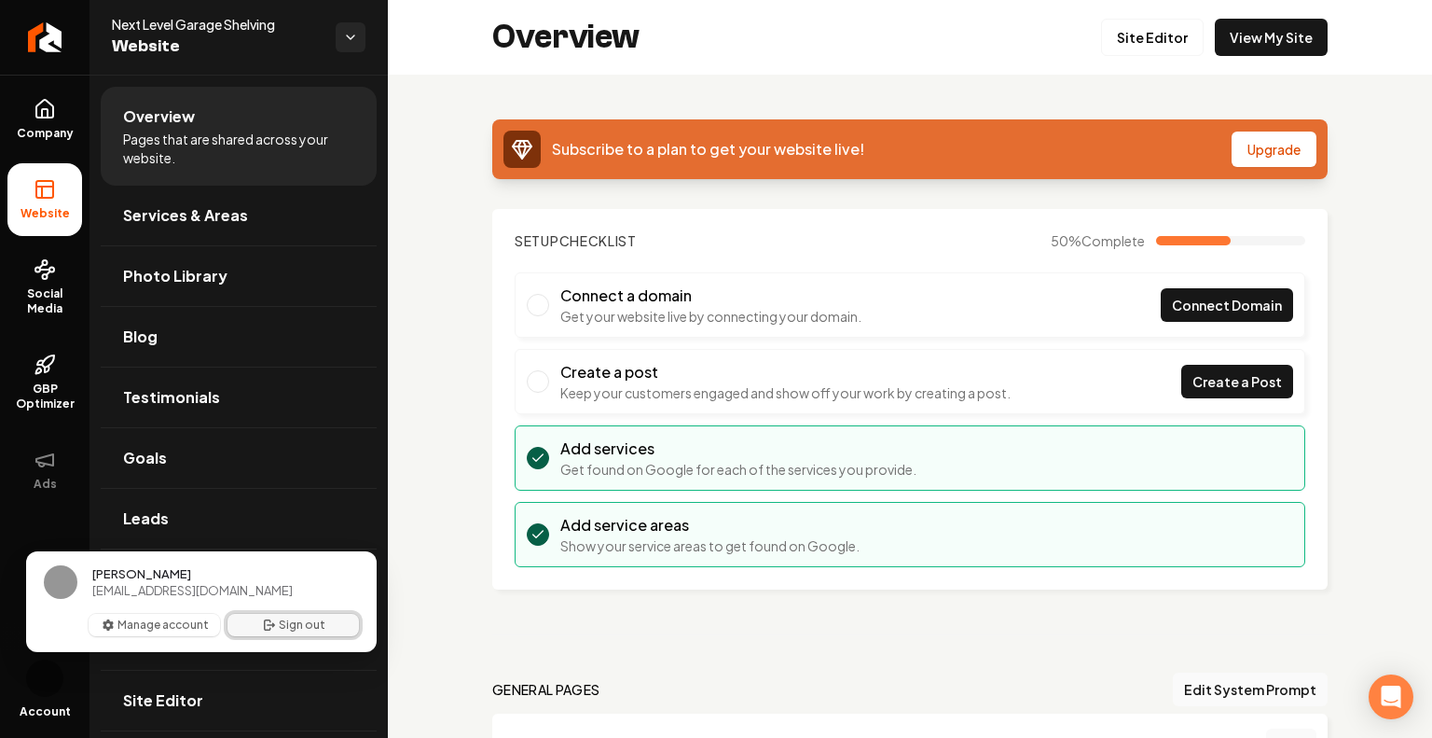
click at [263, 622] on icon "User button popover" at bounding box center [269, 624] width 15 height 15
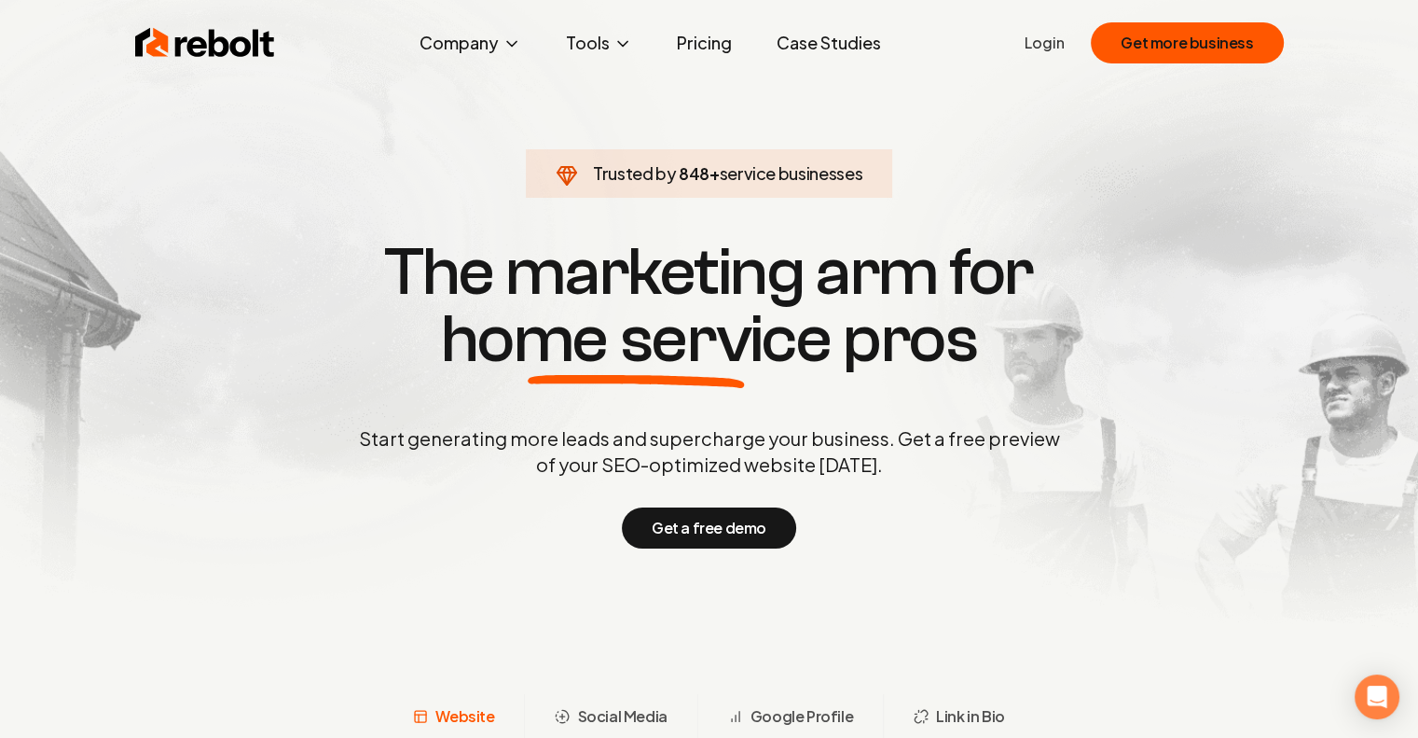
click at [1063, 45] on link "Login" at bounding box center [1045, 43] width 40 height 22
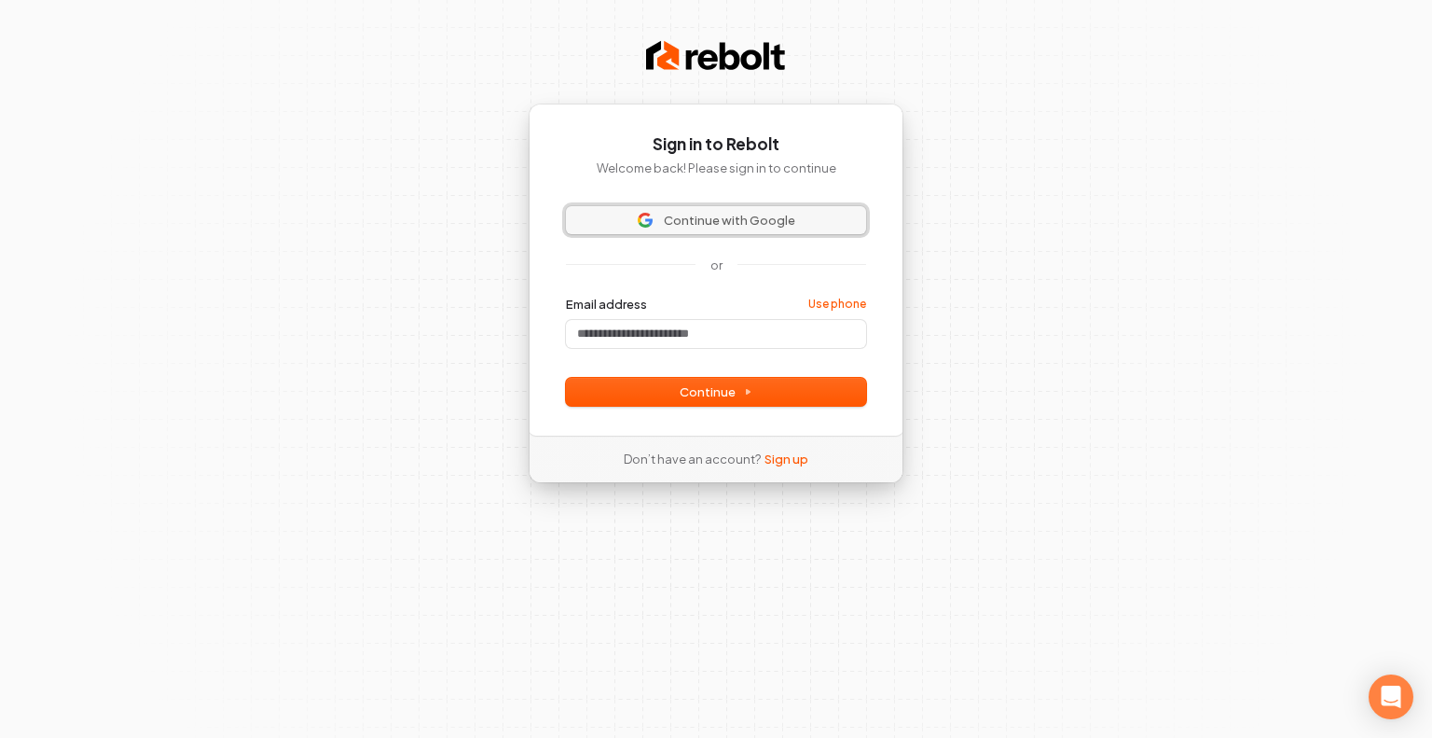
click at [682, 231] on button "Continue with Google" at bounding box center [716, 220] width 300 height 28
